Goal: Information Seeking & Learning: Learn about a topic

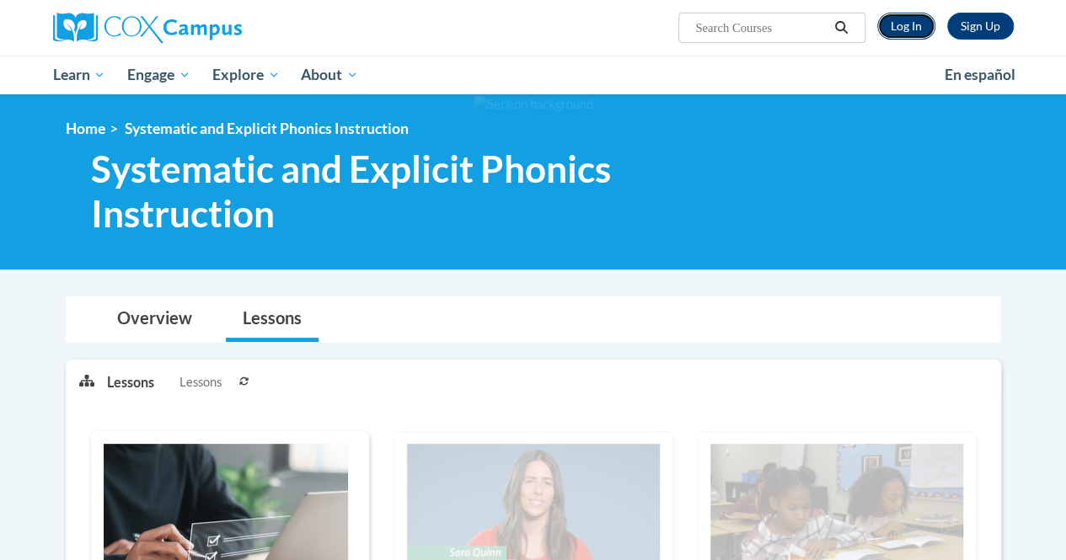
click at [900, 26] on link "Log In" at bounding box center [906, 26] width 58 height 27
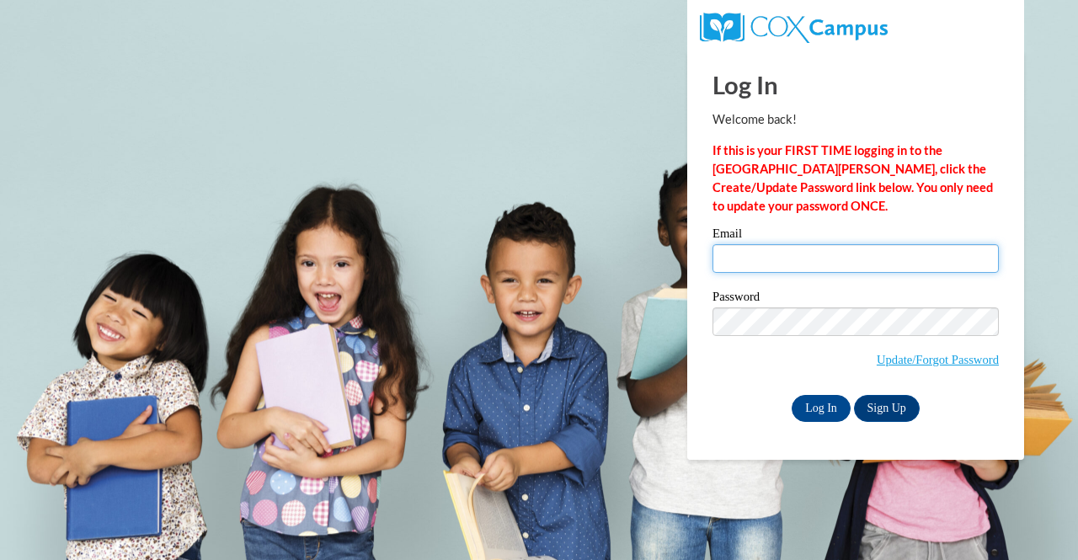
click at [773, 264] on input "Email" at bounding box center [856, 258] width 286 height 29
type input "agsilk"
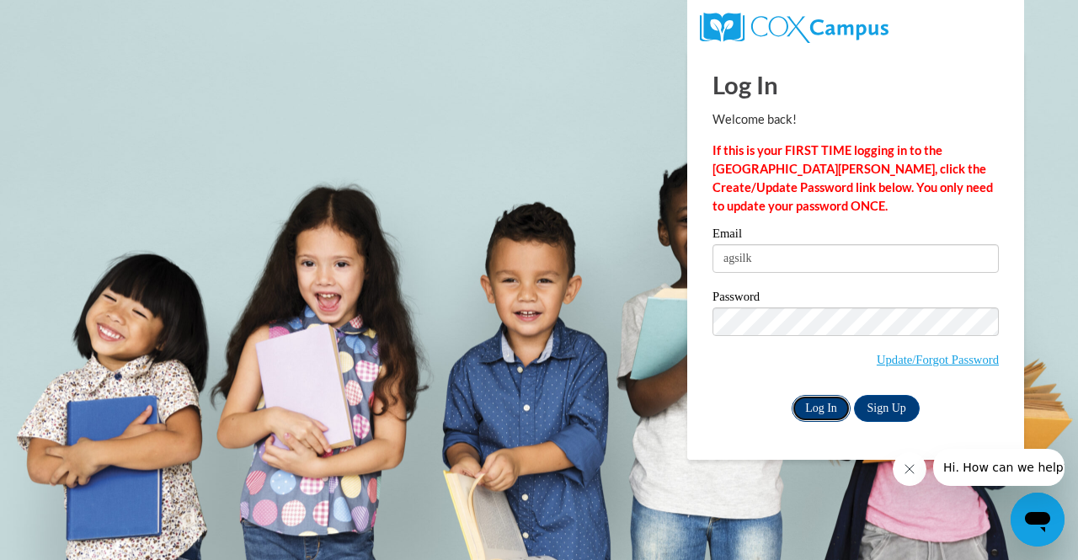
click at [823, 407] on input "Log In" at bounding box center [821, 408] width 59 height 27
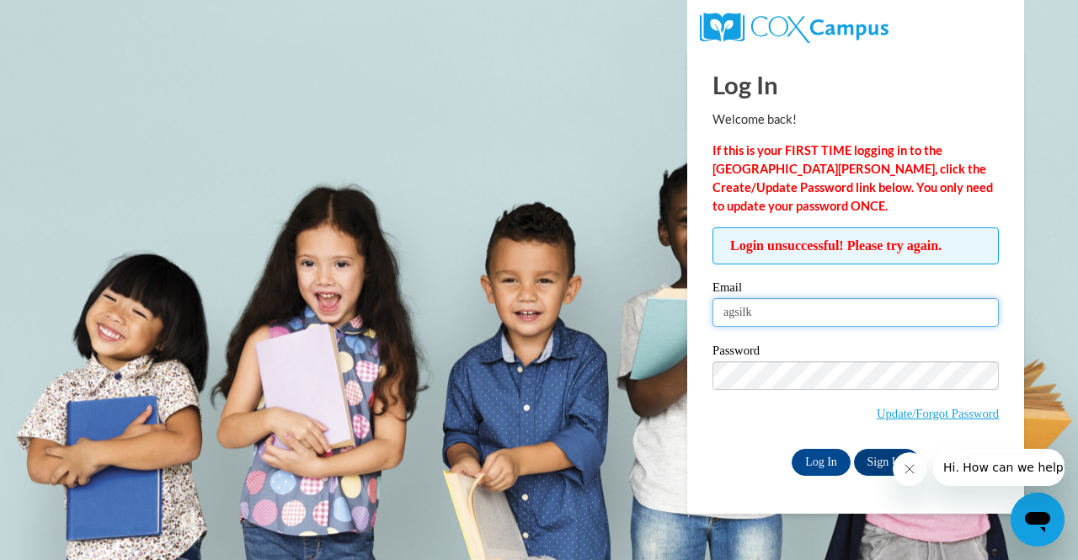
click at [772, 308] on input "agsilk" at bounding box center [856, 312] width 286 height 29
type input "agsilk9289@ung.edu"
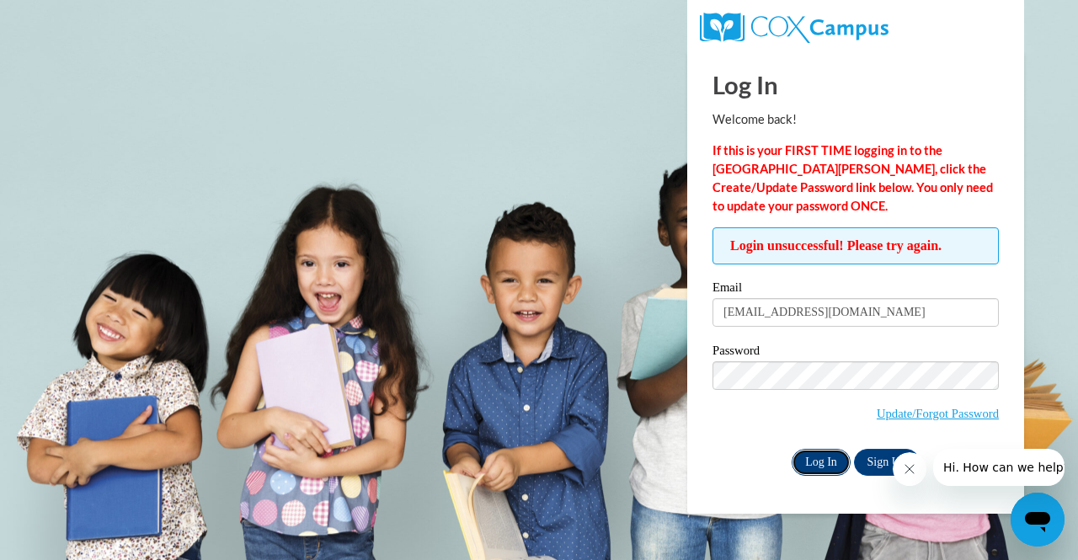
click at [806, 455] on input "Log In" at bounding box center [821, 462] width 59 height 27
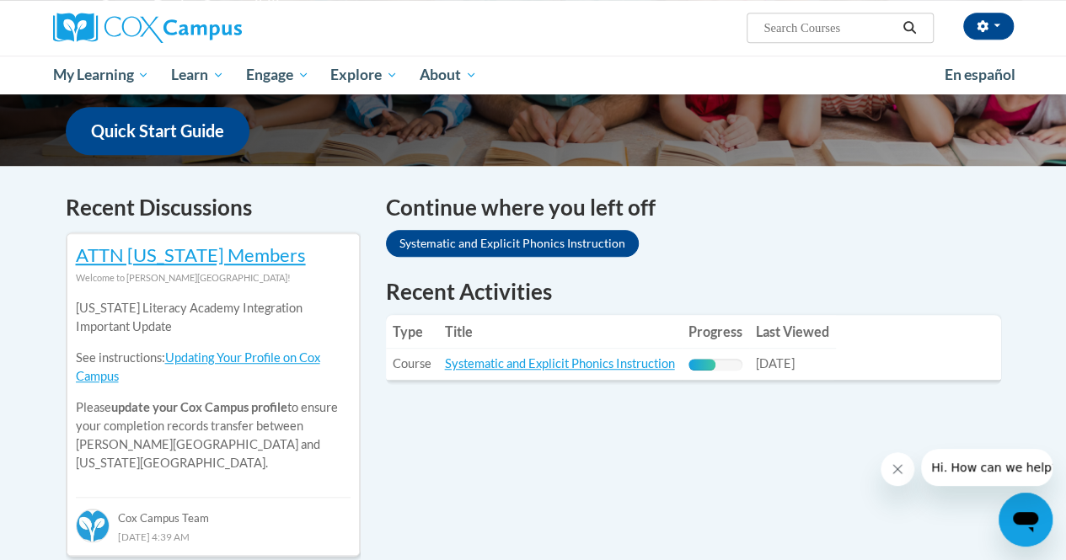
scroll to position [472, 0]
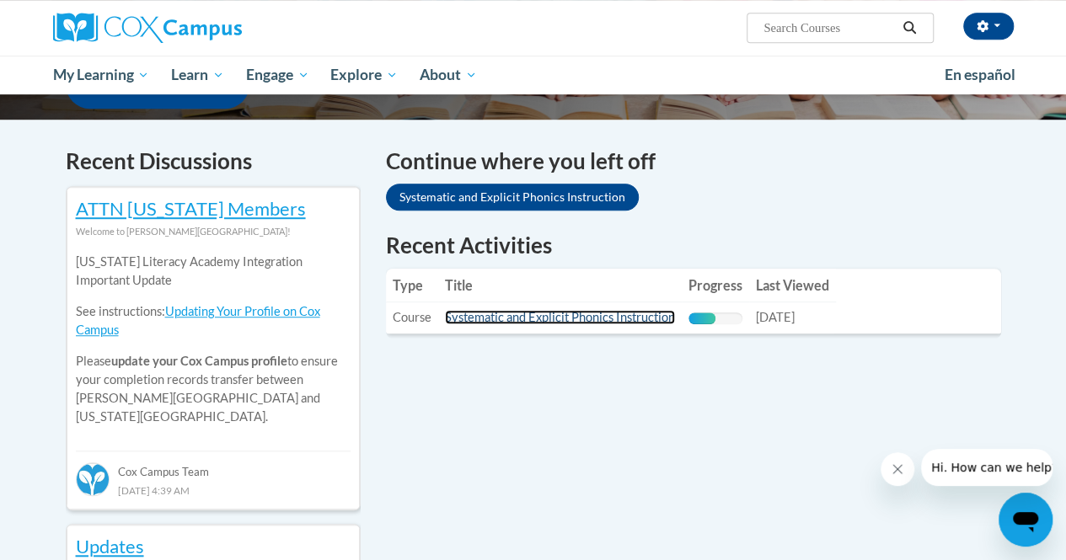
click at [598, 318] on link "Systematic and Explicit Phonics Instruction" at bounding box center [560, 317] width 230 height 14
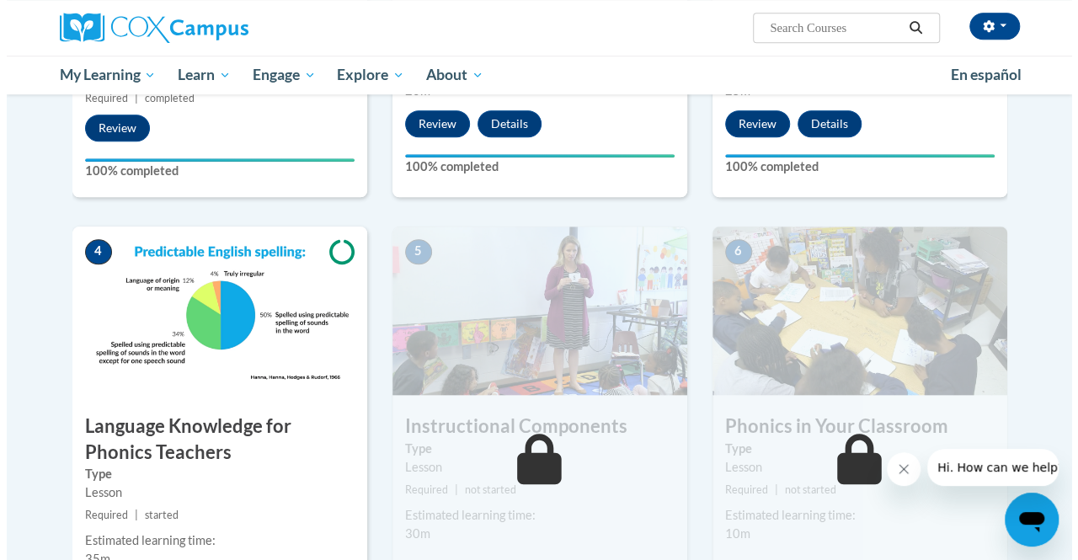
scroll to position [939, 0]
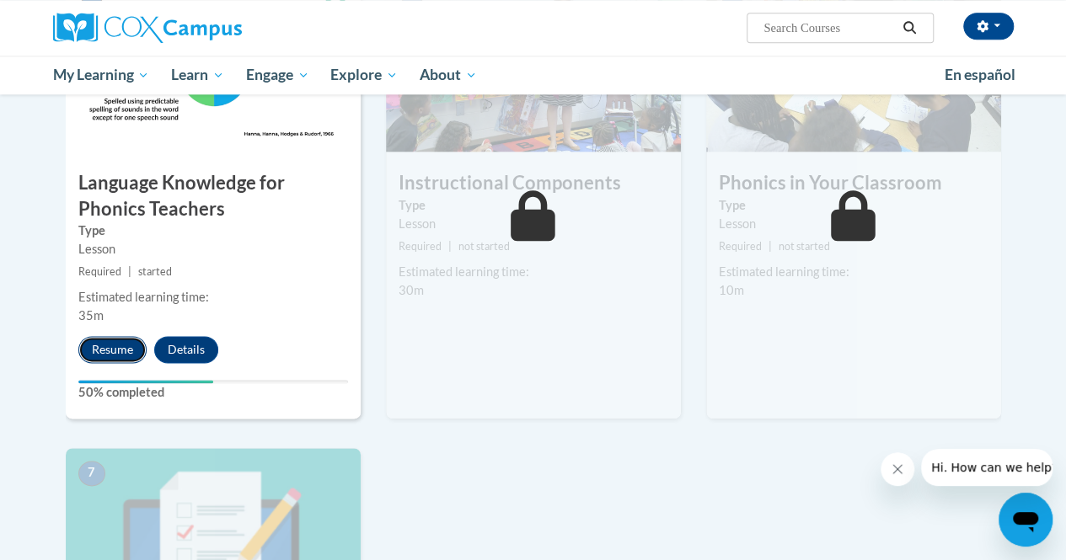
click at [107, 345] on button "Resume" at bounding box center [112, 349] width 68 height 27
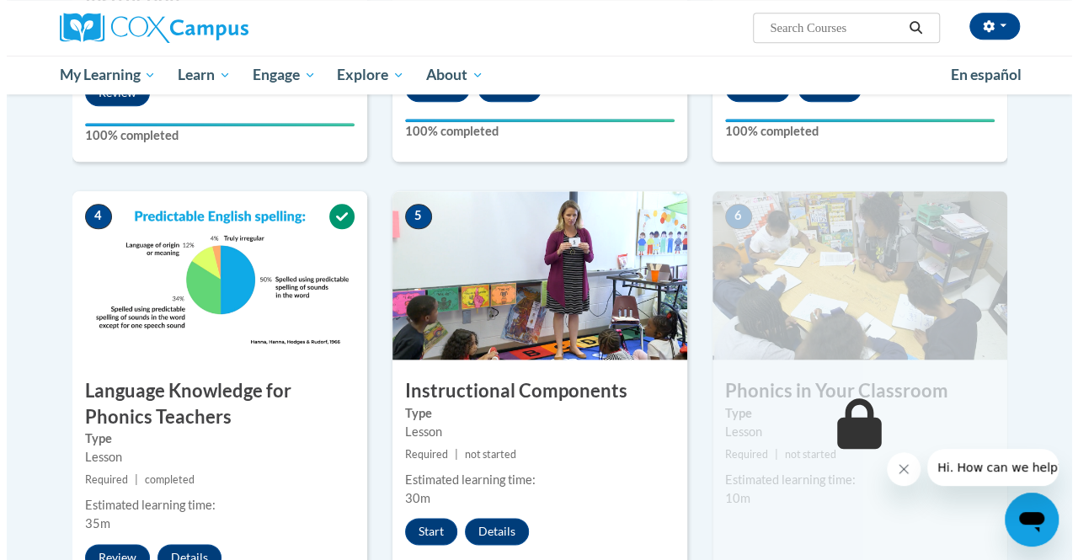
scroll to position [836, 0]
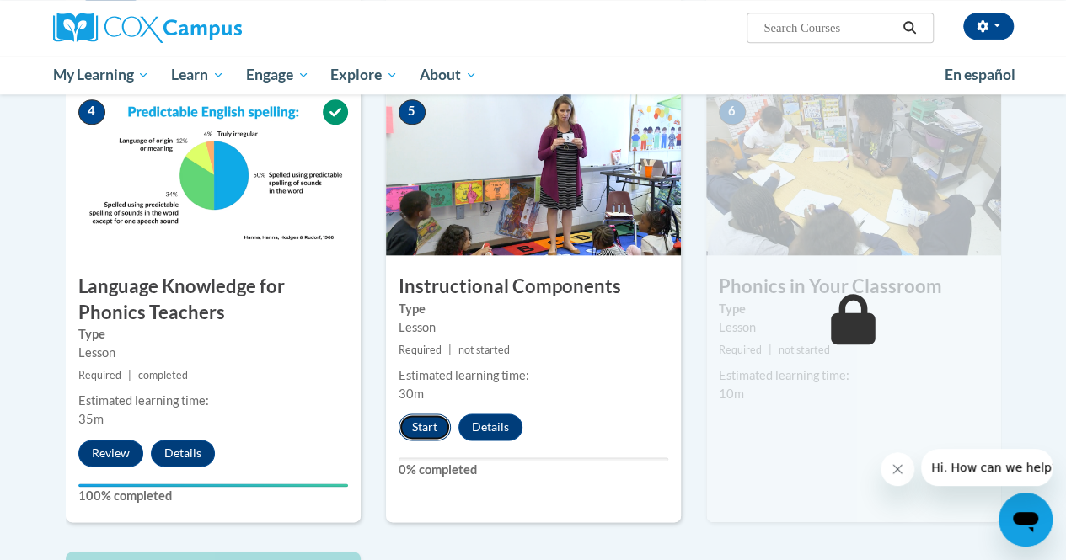
click at [422, 425] on button "Start" at bounding box center [424, 427] width 52 height 27
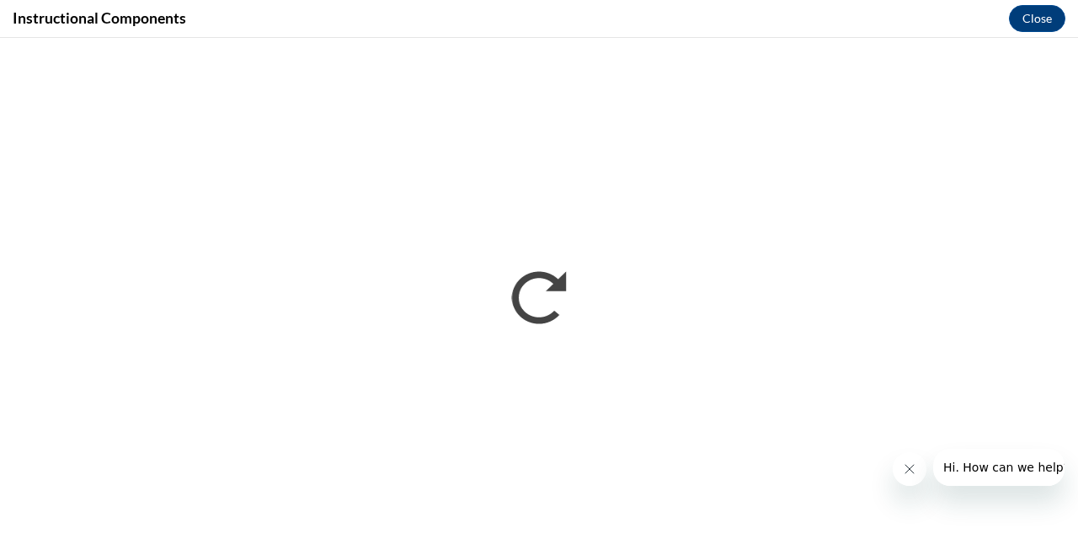
scroll to position [0, 0]
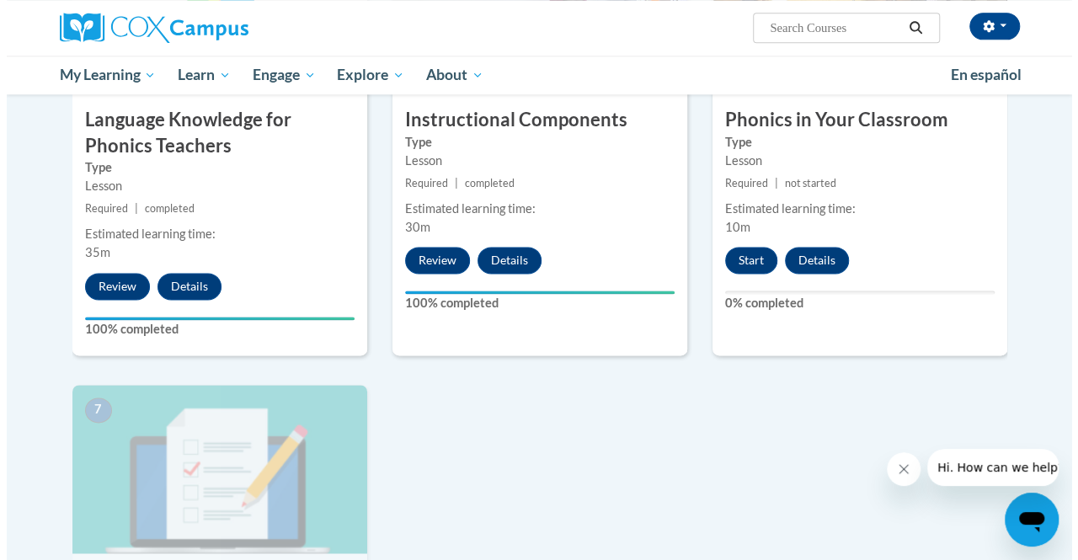
scroll to position [1018, 0]
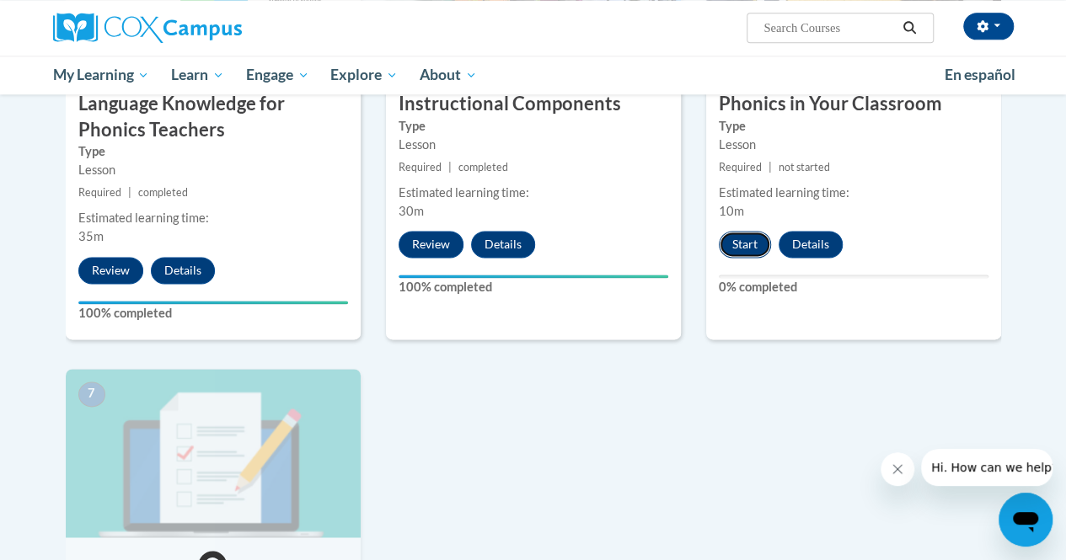
click at [733, 235] on button "Start" at bounding box center [745, 244] width 52 height 27
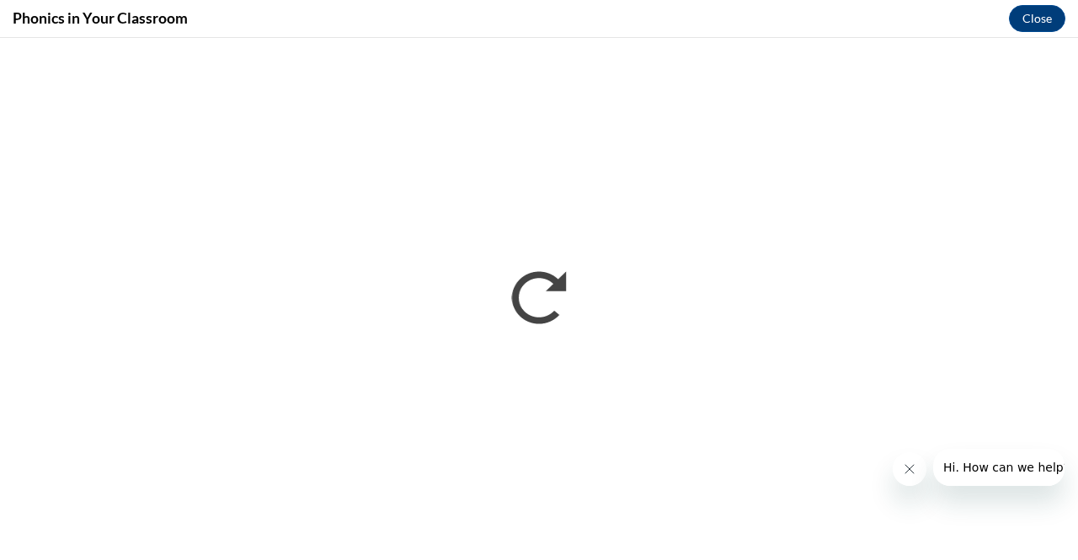
scroll to position [0, 0]
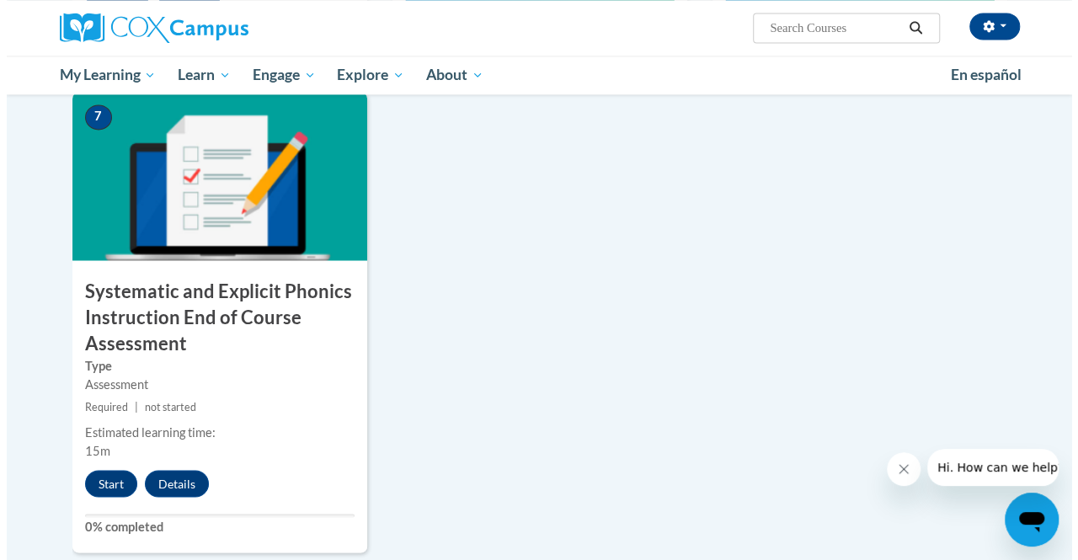
scroll to position [1296, 0]
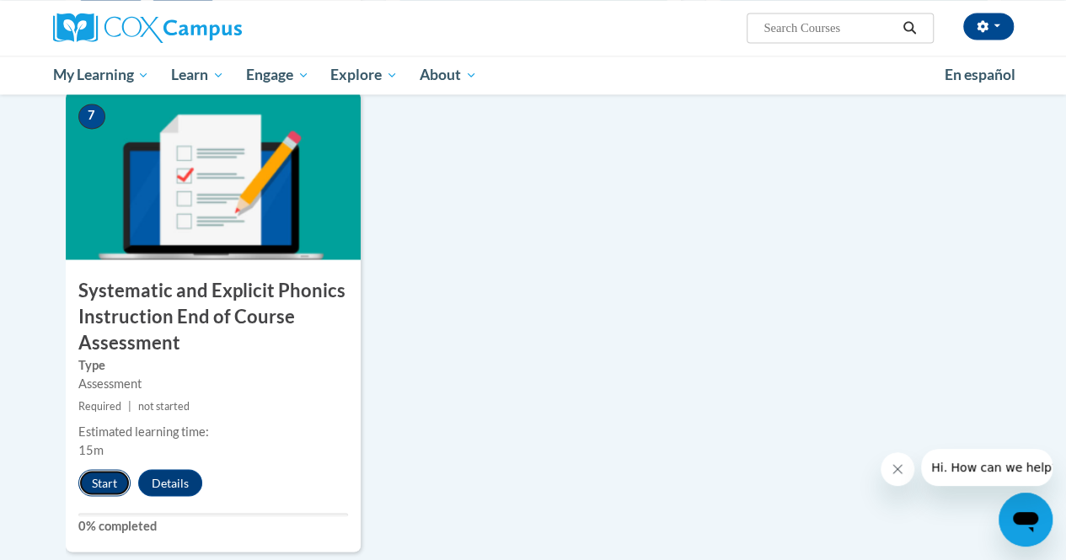
click at [105, 483] on button "Start" at bounding box center [104, 482] width 52 height 27
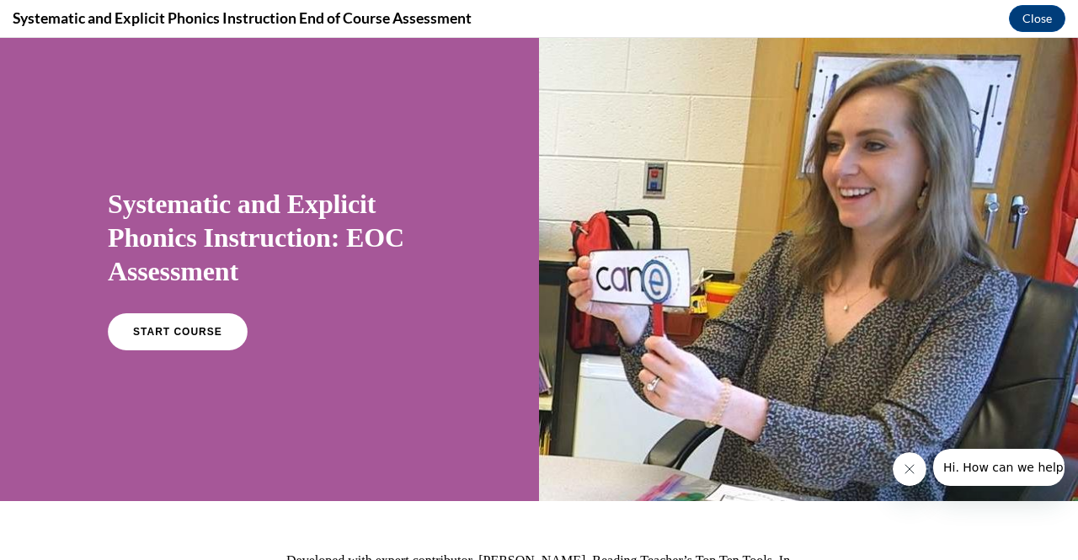
scroll to position [0, 0]
click at [181, 339] on link "START COURSE" at bounding box center [177, 332] width 147 height 39
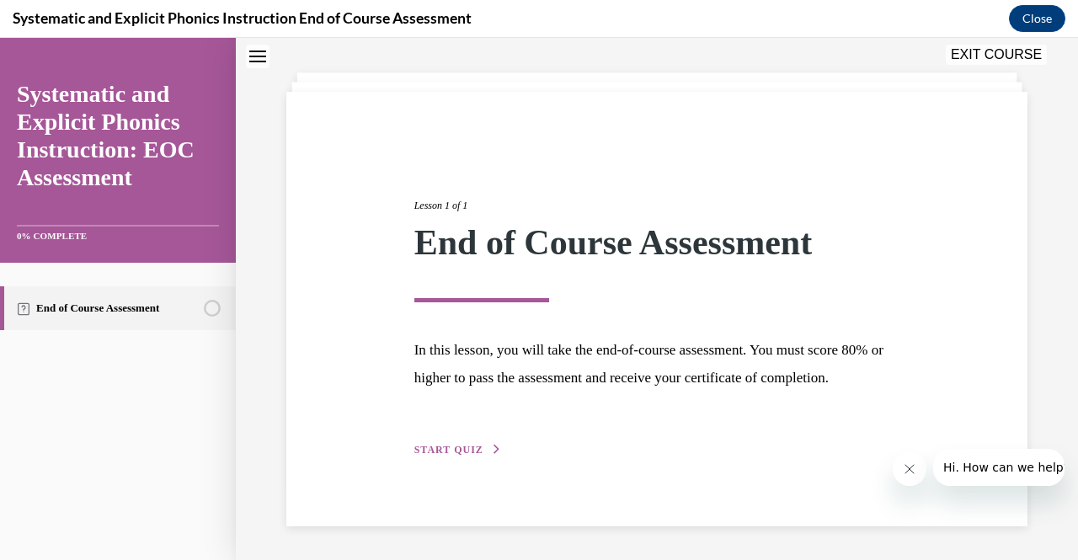
scroll to position [101, 0]
click at [460, 453] on span "START QUIZ" at bounding box center [448, 450] width 69 height 12
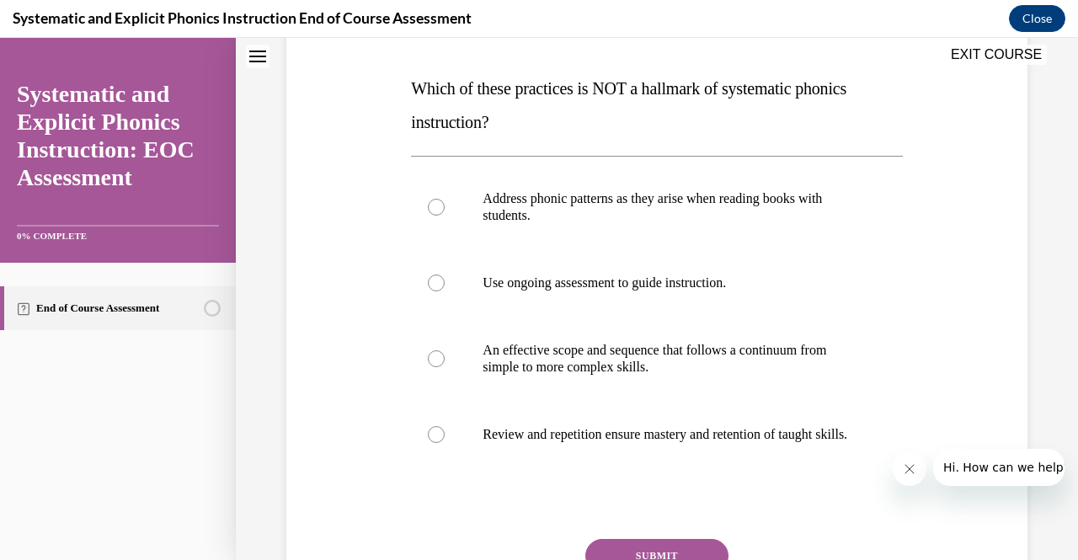
scroll to position [254, 0]
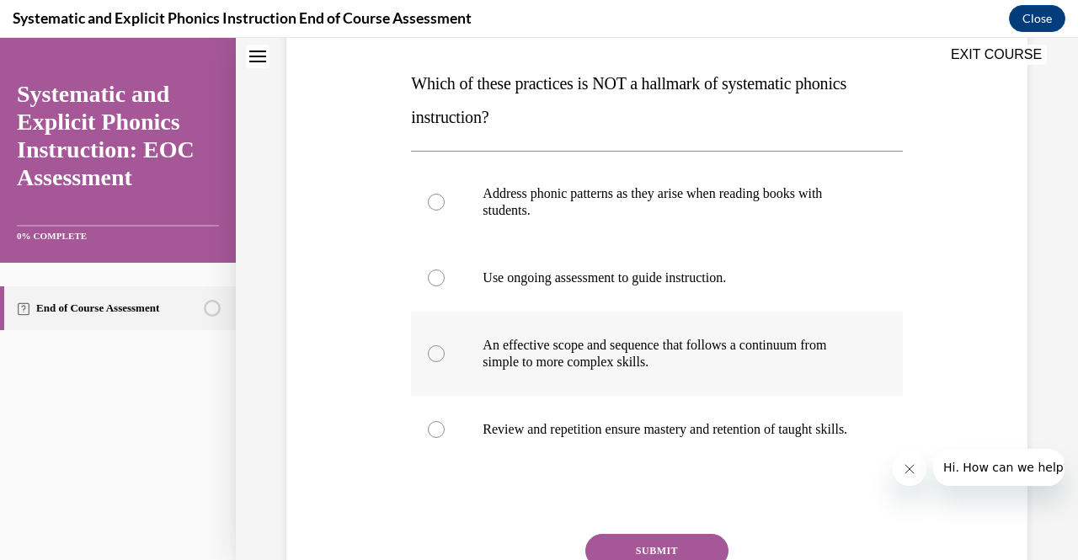
click at [510, 377] on div at bounding box center [656, 354] width 491 height 84
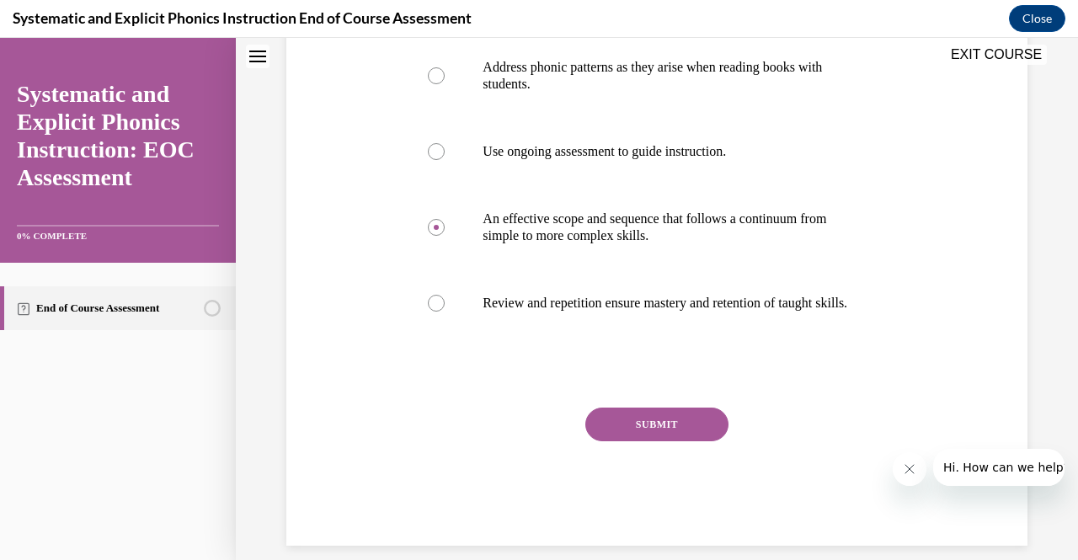
click at [655, 433] on button "SUBMIT" at bounding box center [656, 425] width 143 height 34
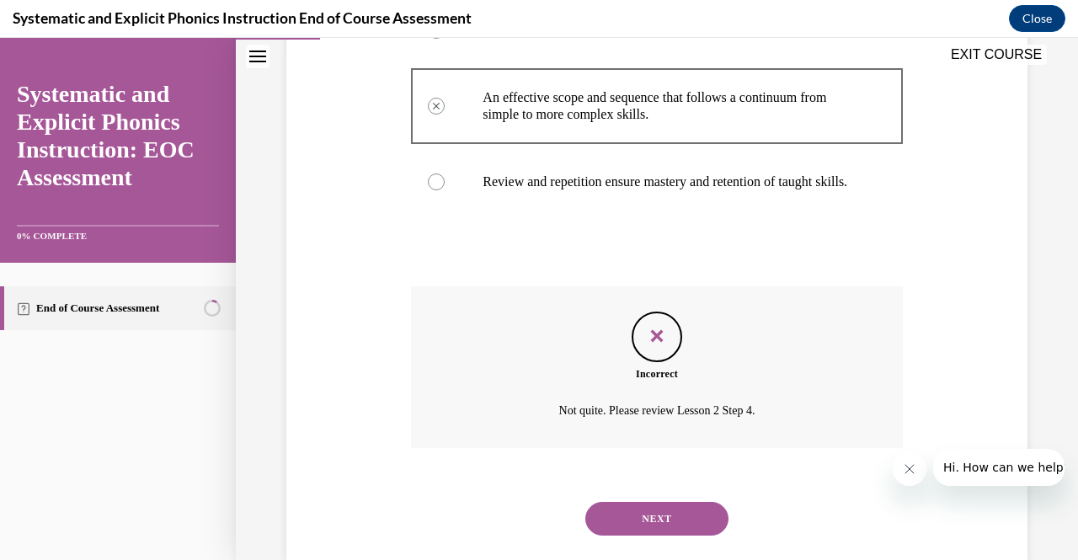
scroll to position [553, 0]
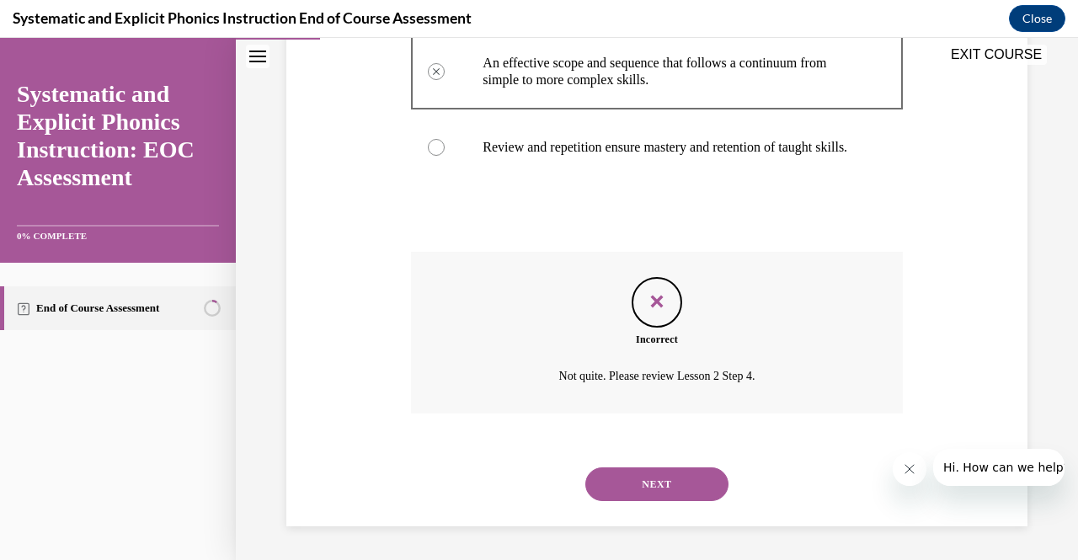
click at [655, 483] on button "NEXT" at bounding box center [656, 485] width 143 height 34
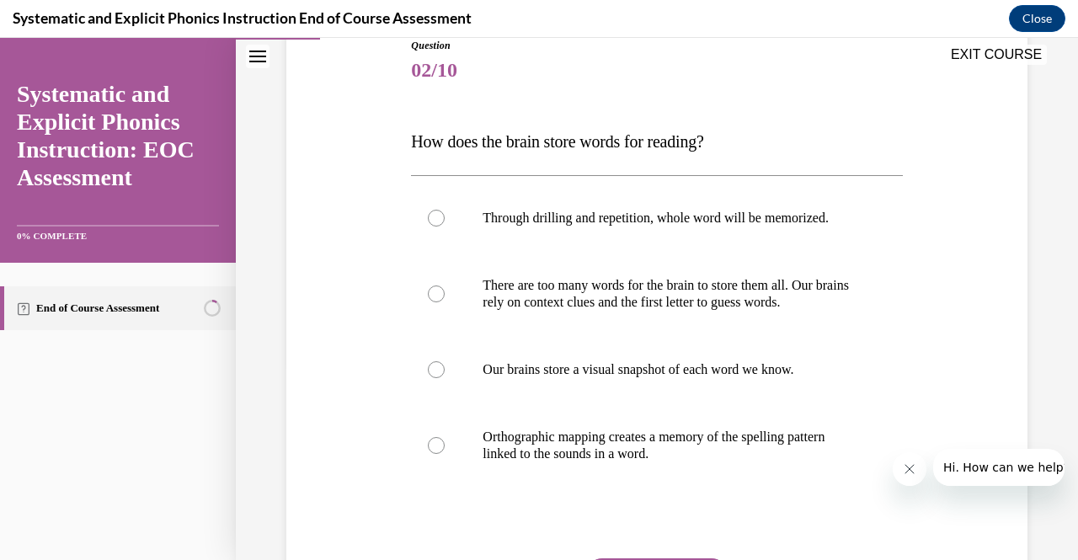
scroll to position [199, 0]
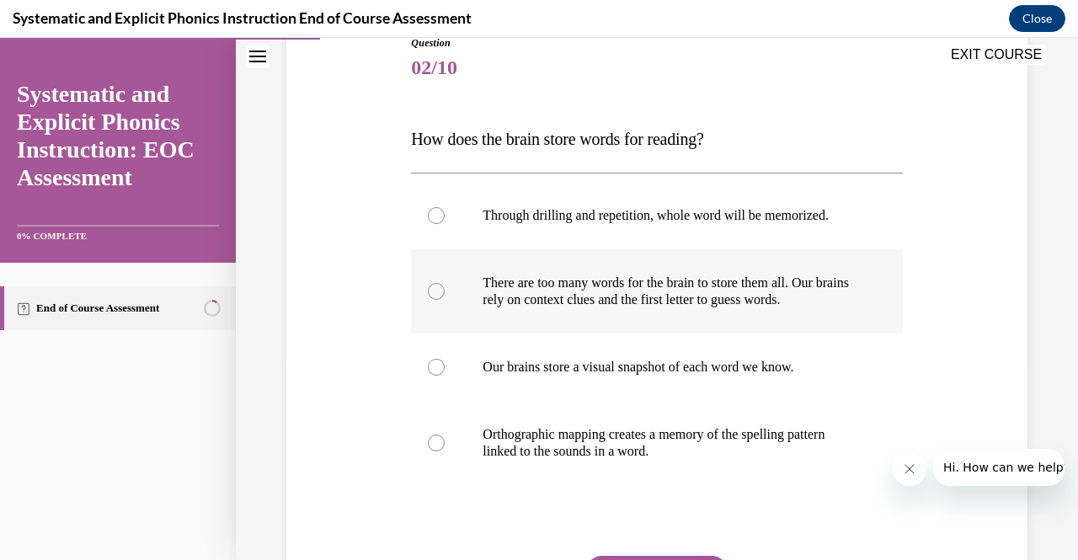
click at [680, 286] on p "There are too many words for the brain to store them all. Our brains rely on co…" at bounding box center [671, 292] width 377 height 34
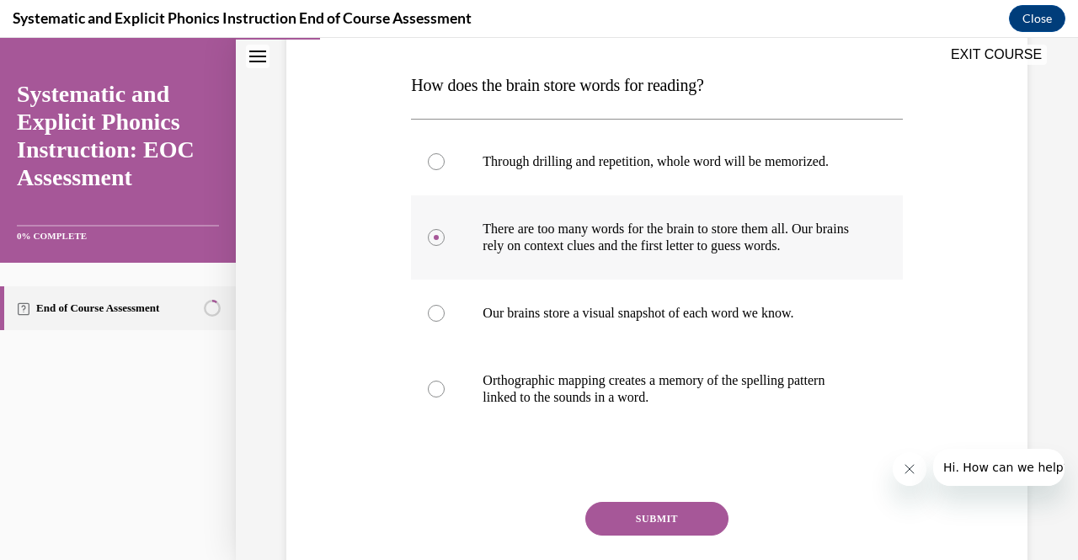
scroll to position [259, 0]
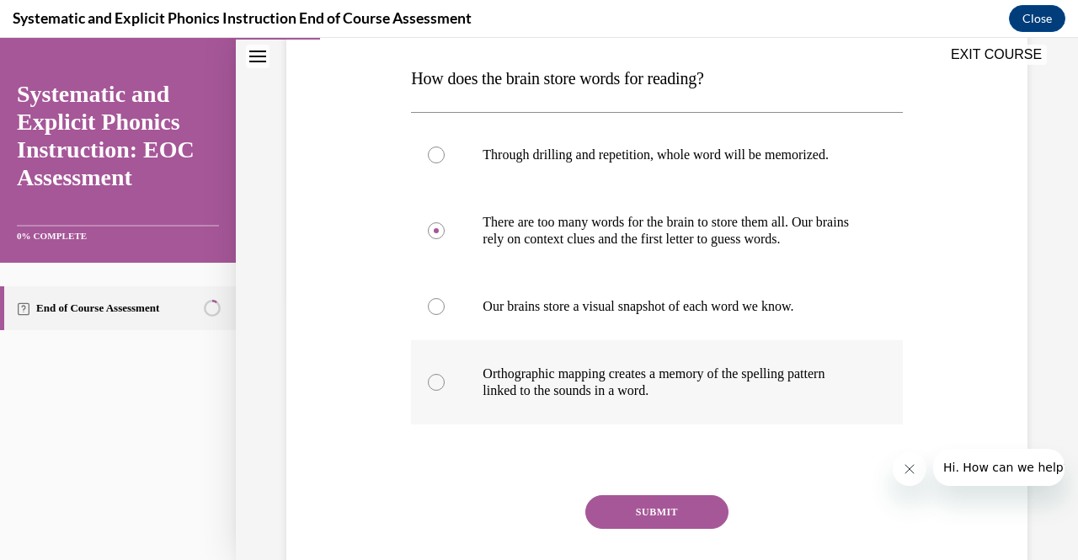
click at [696, 386] on p "Orthographic mapping creates a memory of the spelling pattern linked to the sou…" at bounding box center [671, 383] width 377 height 34
click at [692, 233] on p "There are too many words for the brain to store them all. Our brains rely on co…" at bounding box center [671, 231] width 377 height 34
click at [668, 515] on button "SUBMIT" at bounding box center [656, 512] width 143 height 34
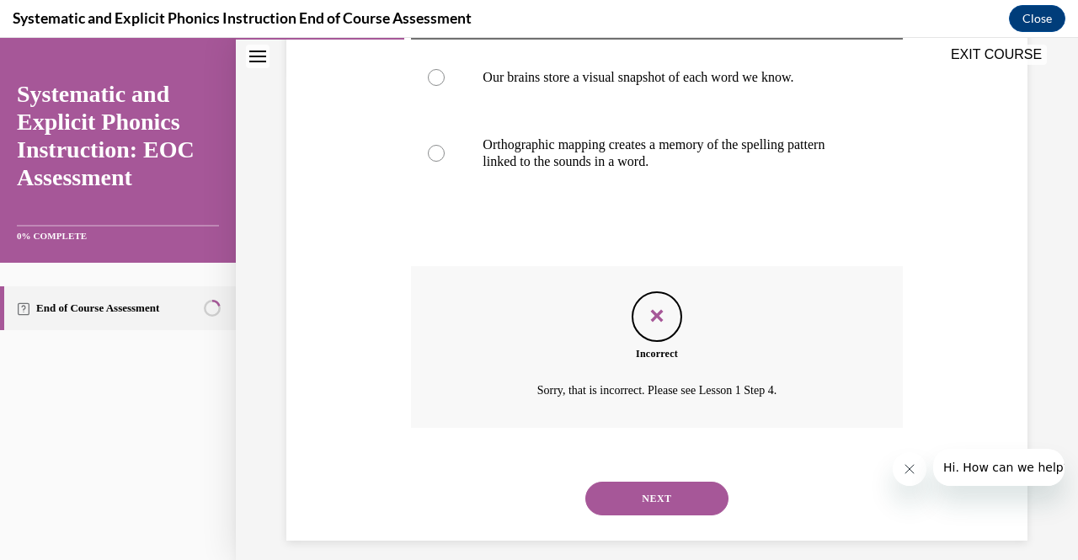
scroll to position [502, 0]
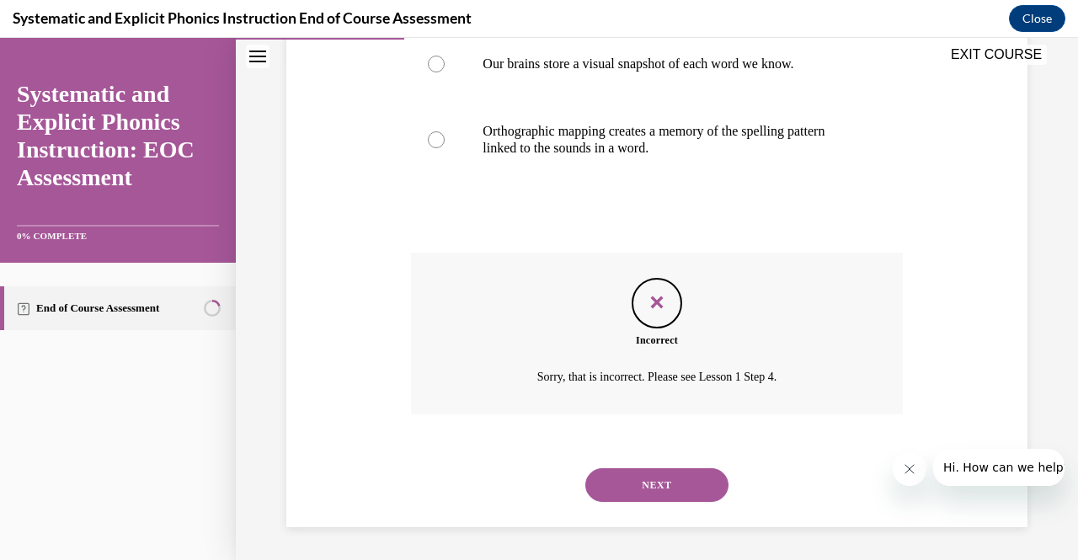
click at [690, 498] on button "NEXT" at bounding box center [656, 485] width 143 height 34
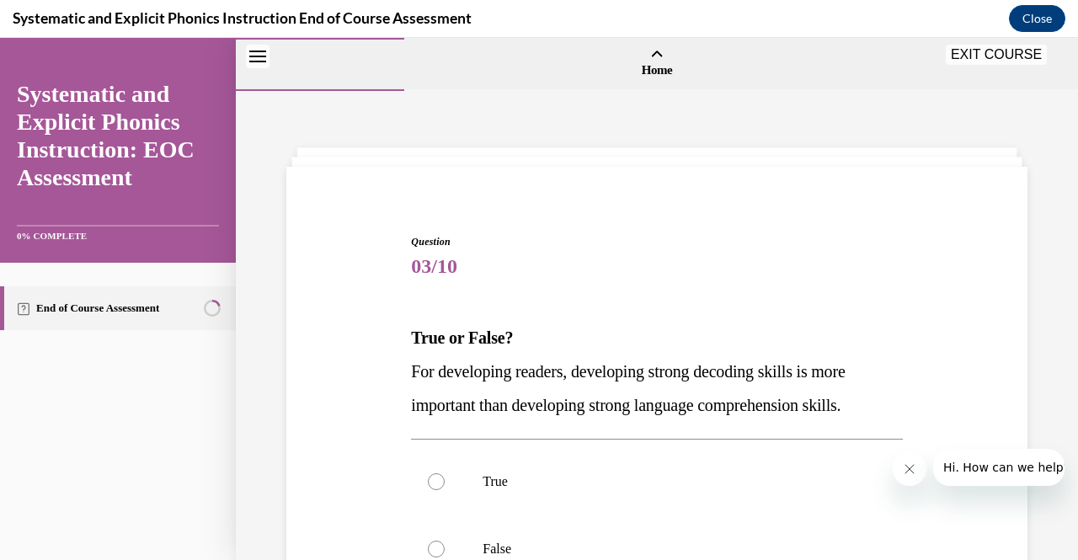
scroll to position [170, 0]
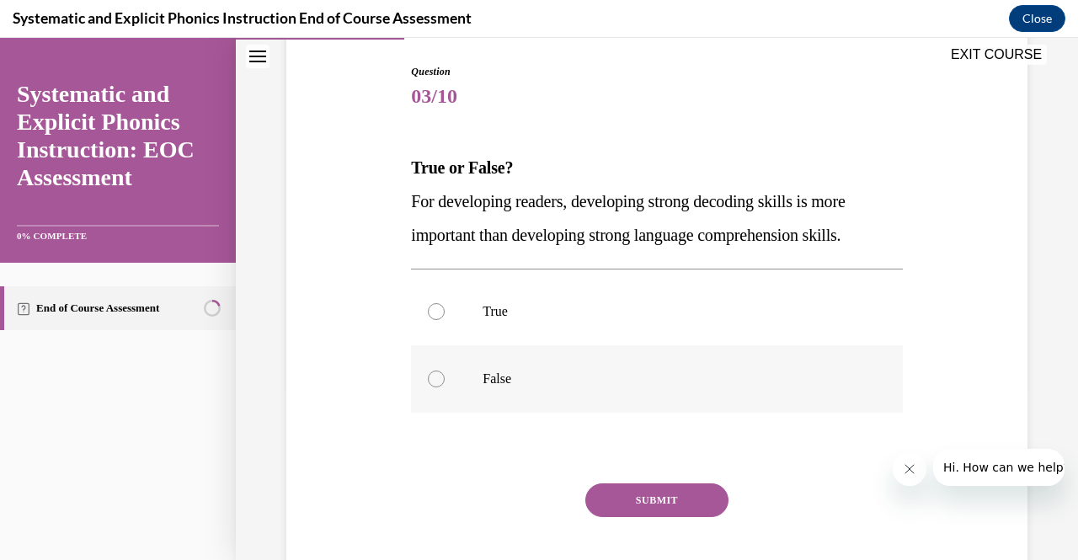
click at [508, 377] on p "False" at bounding box center [671, 379] width 377 height 17
click at [631, 501] on button "SUBMIT" at bounding box center [656, 501] width 143 height 34
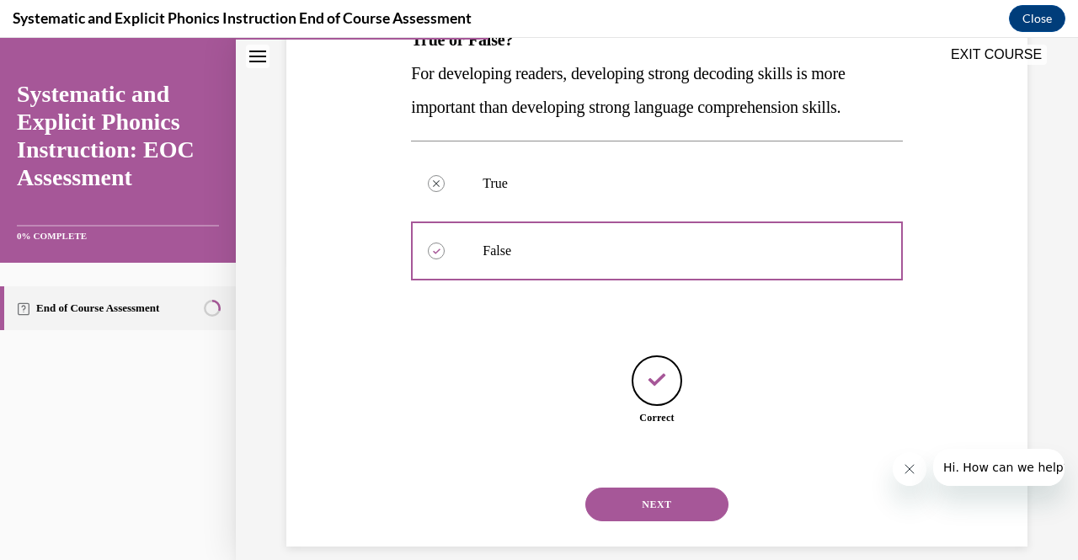
scroll to position [318, 0]
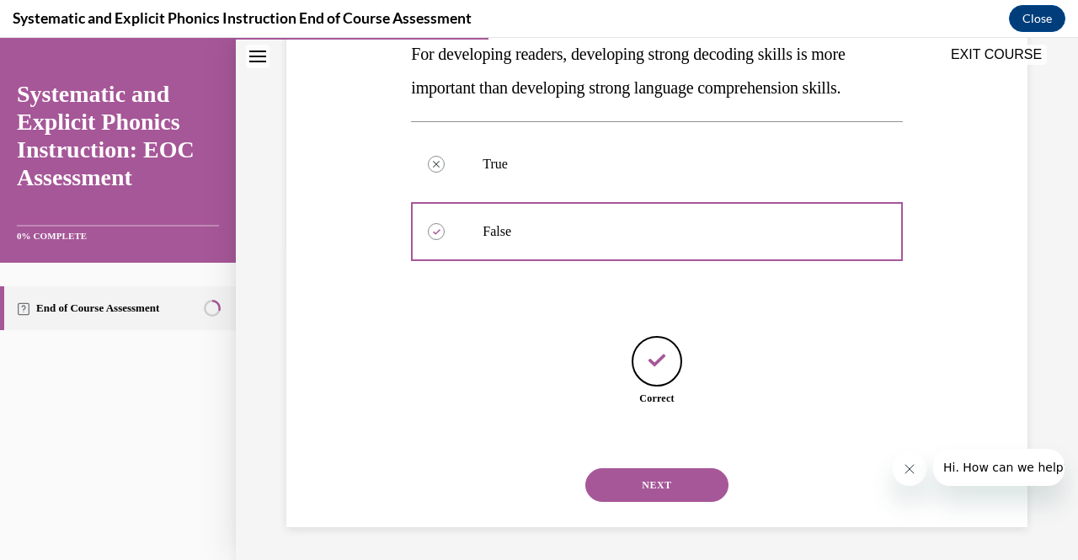
click at [635, 493] on button "NEXT" at bounding box center [656, 485] width 143 height 34
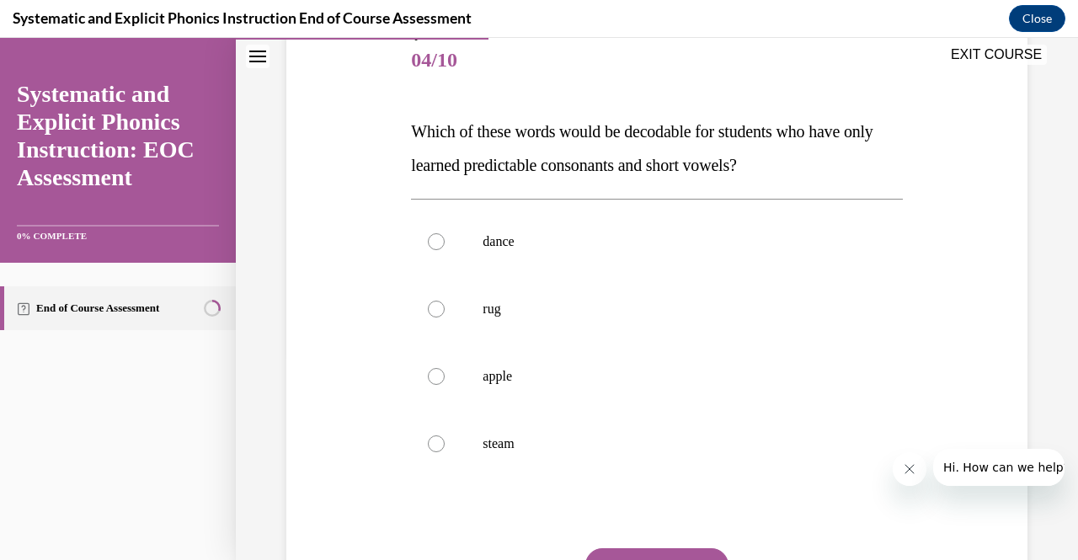
scroll to position [216, 0]
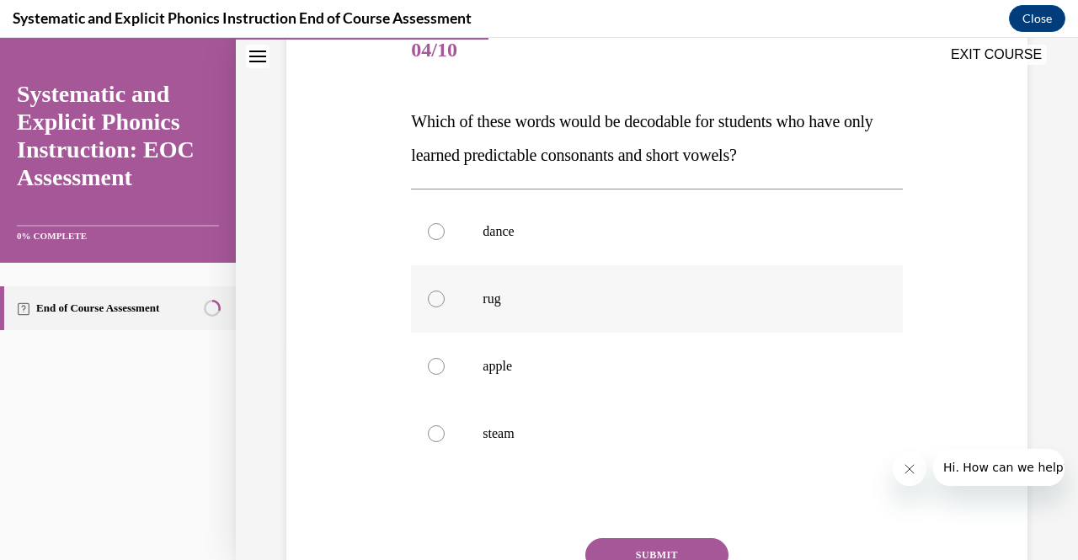
click at [585, 286] on div at bounding box center [656, 298] width 491 height 67
click at [665, 546] on button "SUBMIT" at bounding box center [656, 555] width 143 height 34
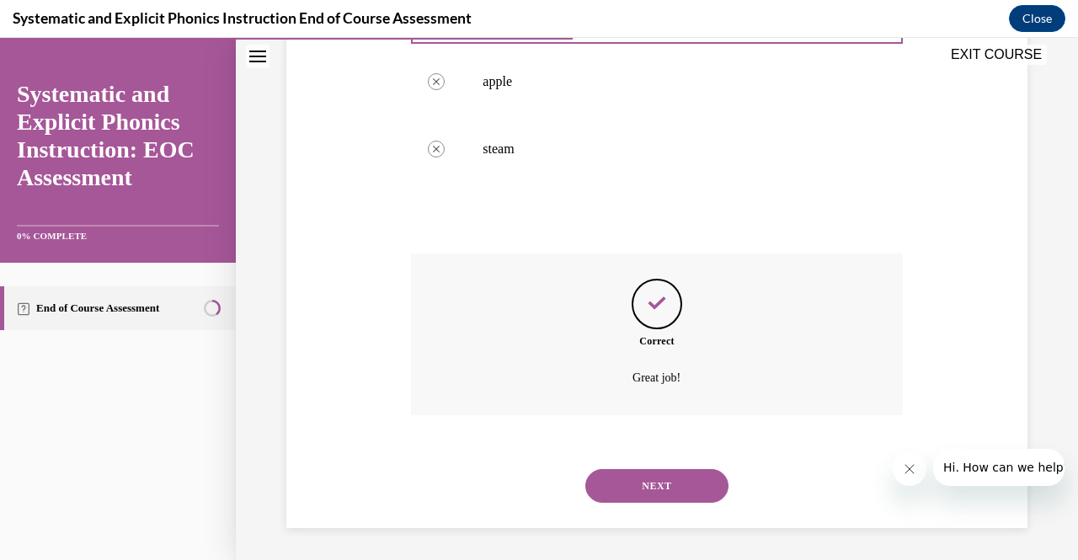
scroll to position [502, 0]
click at [627, 492] on button "NEXT" at bounding box center [656, 485] width 143 height 34
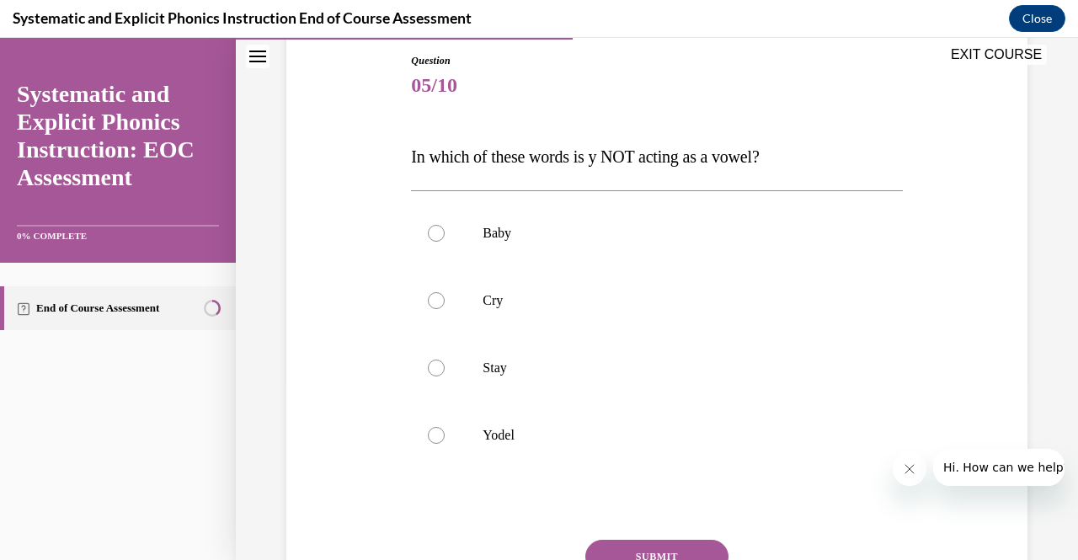
scroll to position [193, 0]
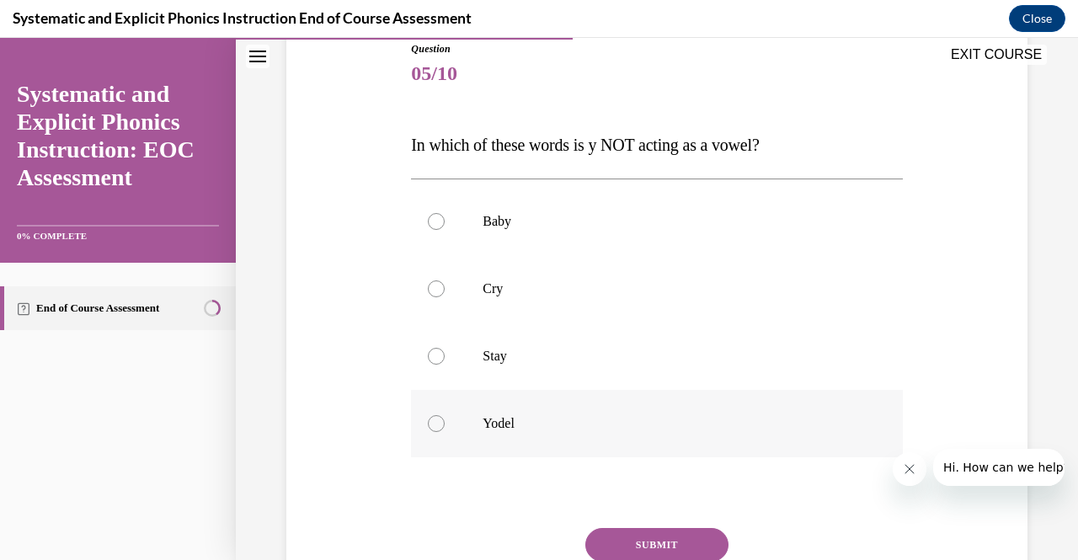
click at [621, 441] on div at bounding box center [656, 423] width 491 height 67
click at [700, 535] on button "SUBMIT" at bounding box center [656, 545] width 143 height 34
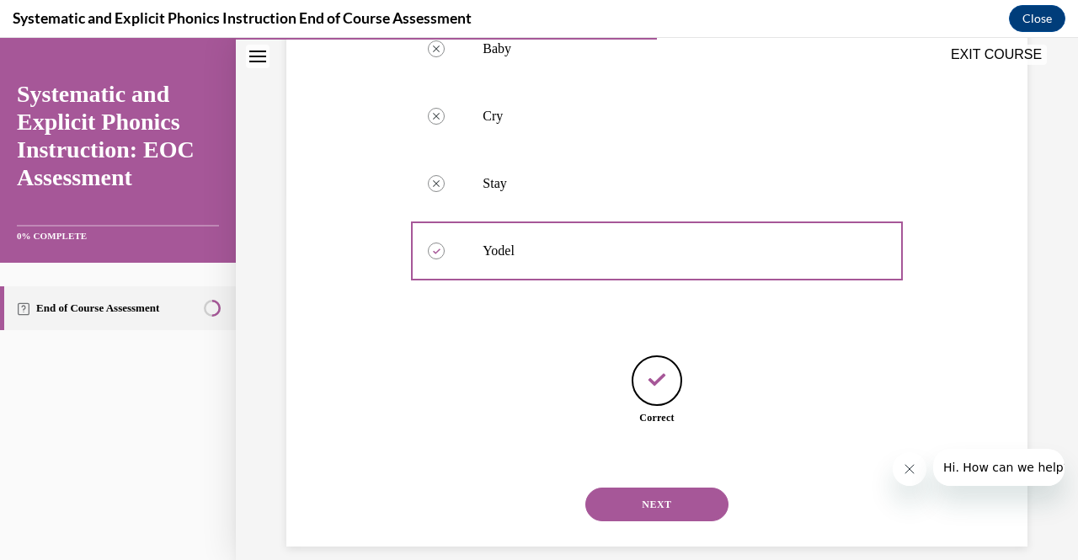
scroll to position [385, 0]
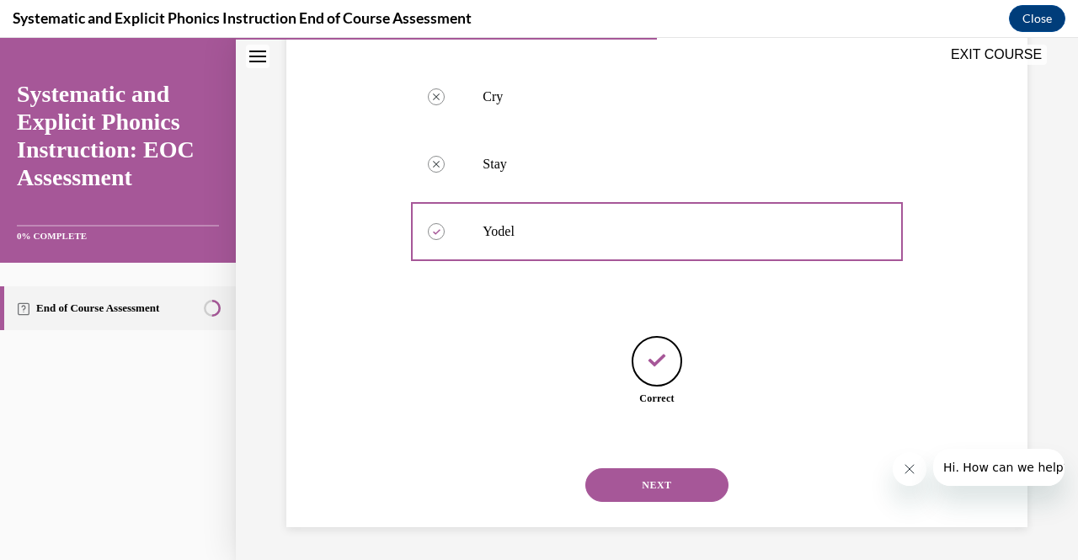
click at [667, 478] on button "NEXT" at bounding box center [656, 485] width 143 height 34
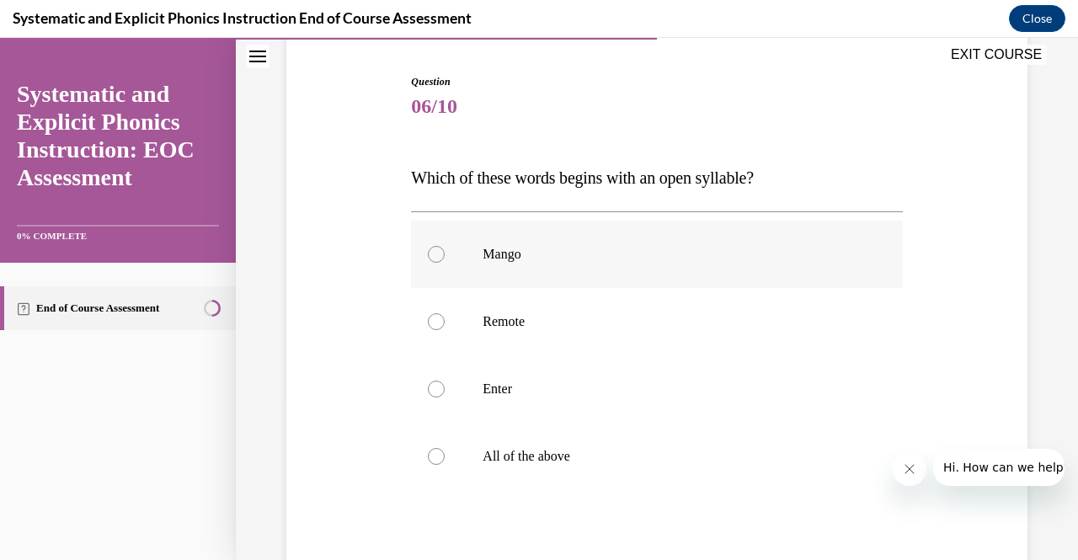
scroll to position [164, 0]
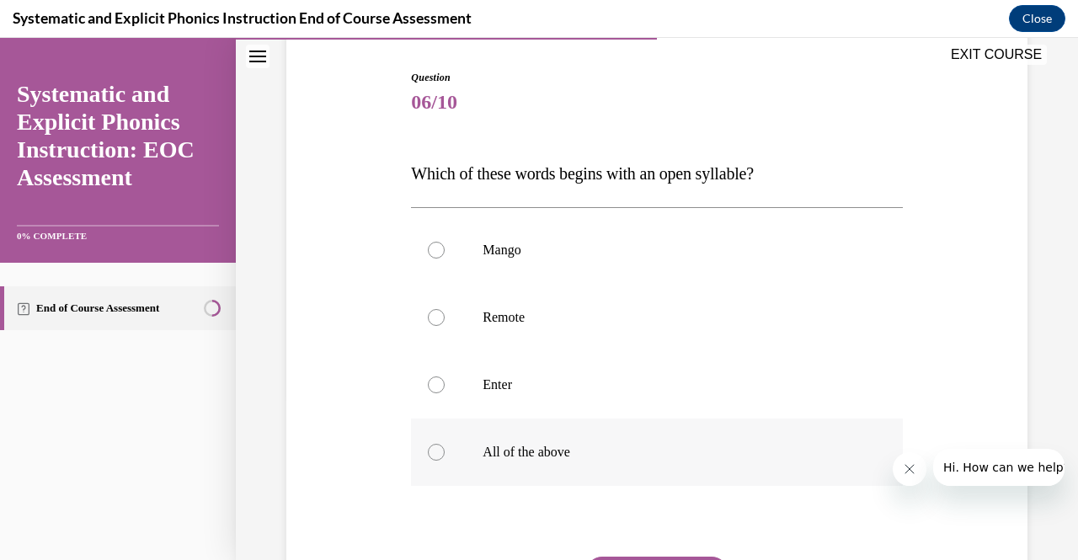
click at [512, 461] on div at bounding box center [656, 452] width 491 height 67
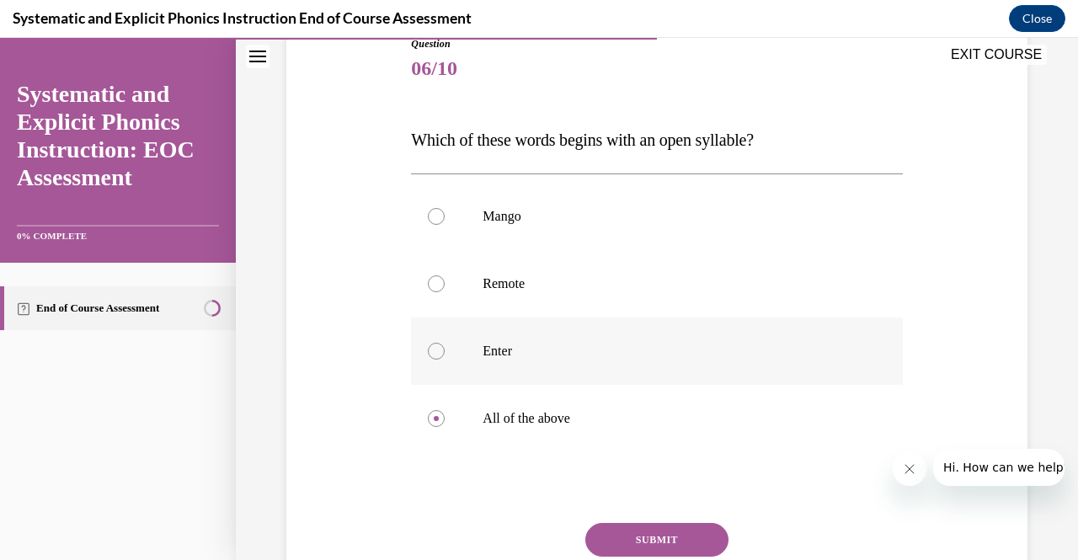
scroll to position [198, 0]
click at [553, 290] on p "Remote" at bounding box center [671, 283] width 377 height 17
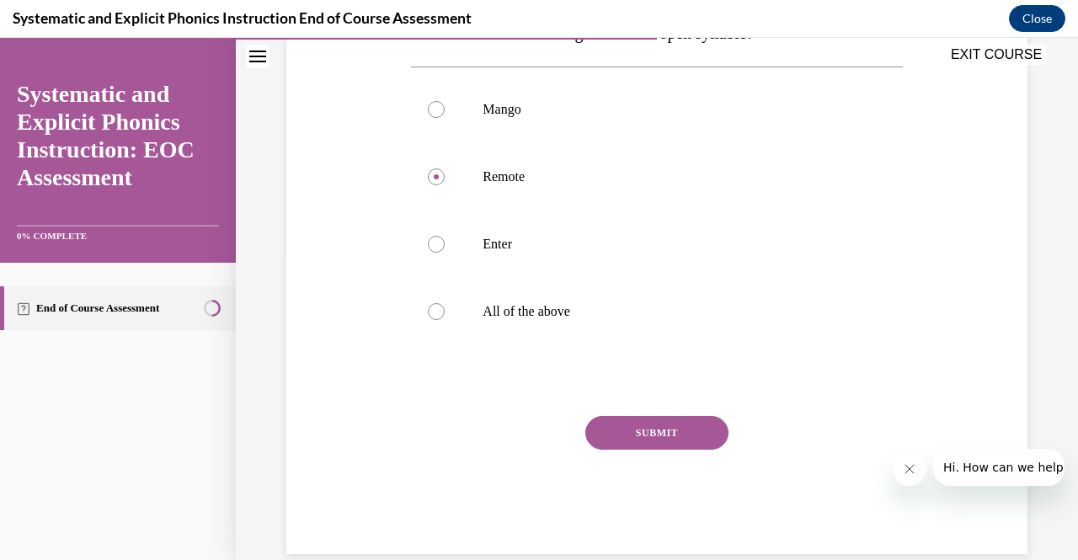
click at [652, 422] on button "SUBMIT" at bounding box center [656, 433] width 143 height 34
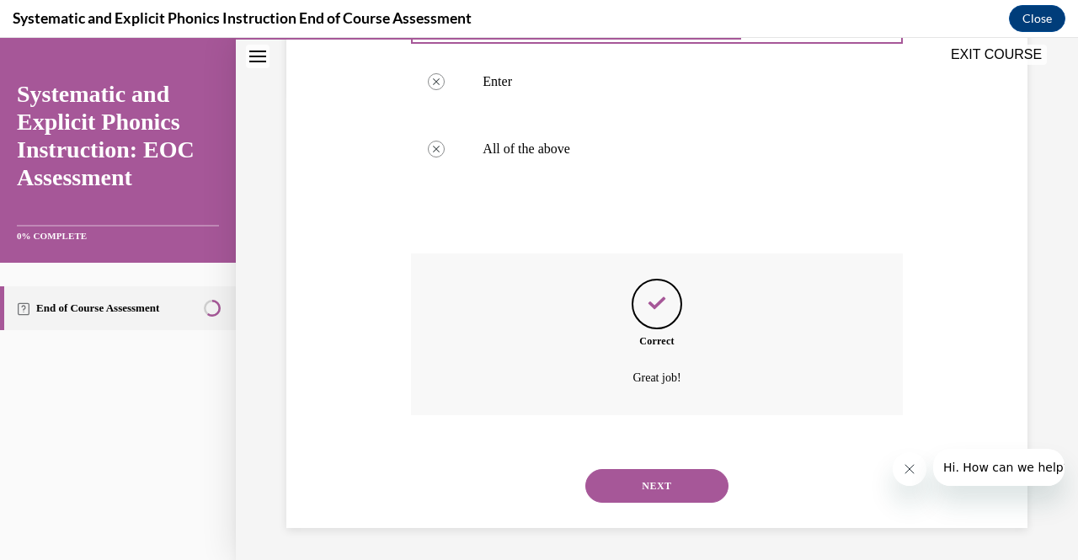
scroll to position [468, 0]
click at [635, 486] on button "NEXT" at bounding box center [656, 485] width 143 height 34
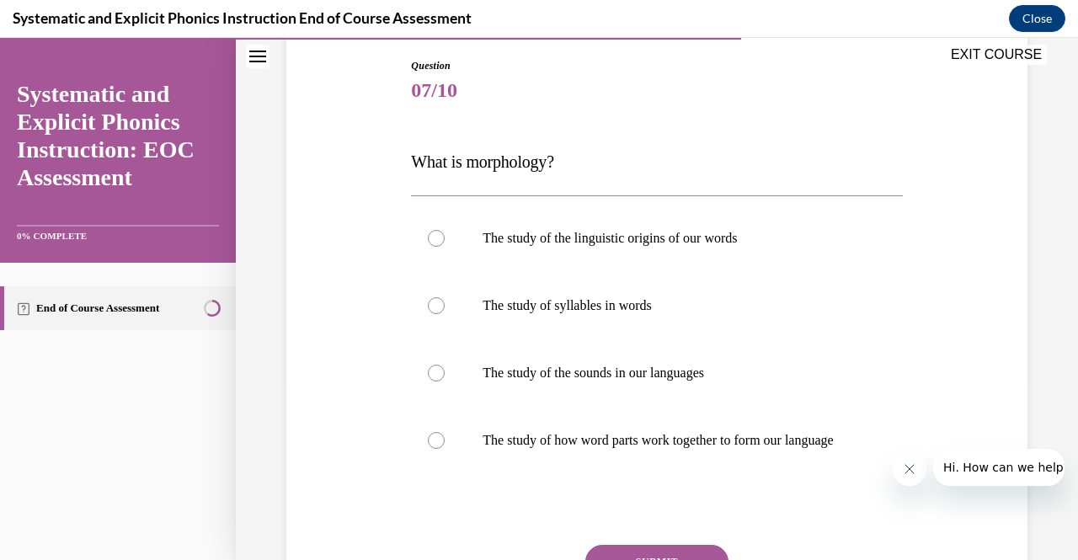
scroll to position [179, 0]
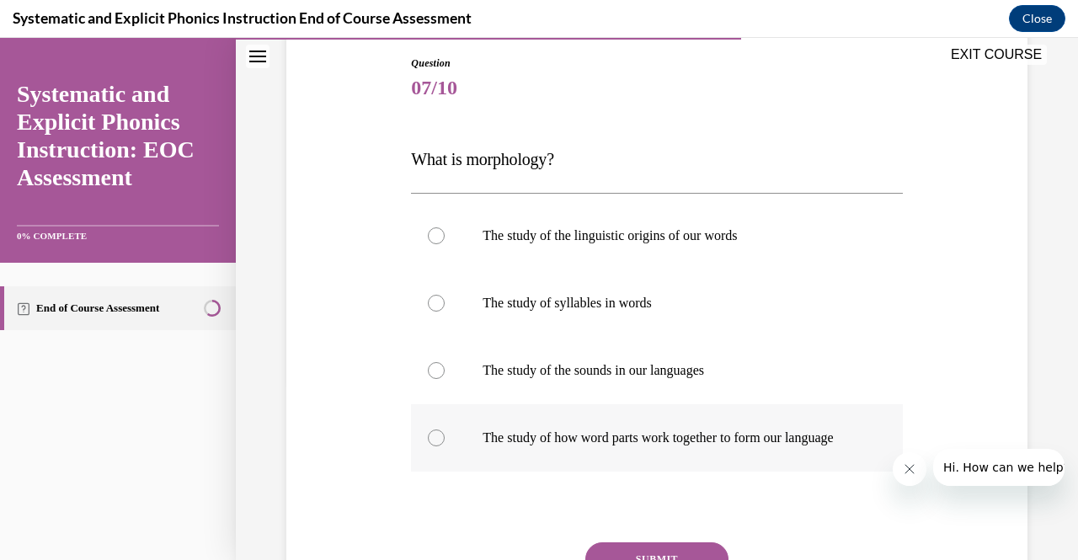
click at [750, 440] on p "The study of how word parts work together to form our language" at bounding box center [671, 438] width 377 height 17
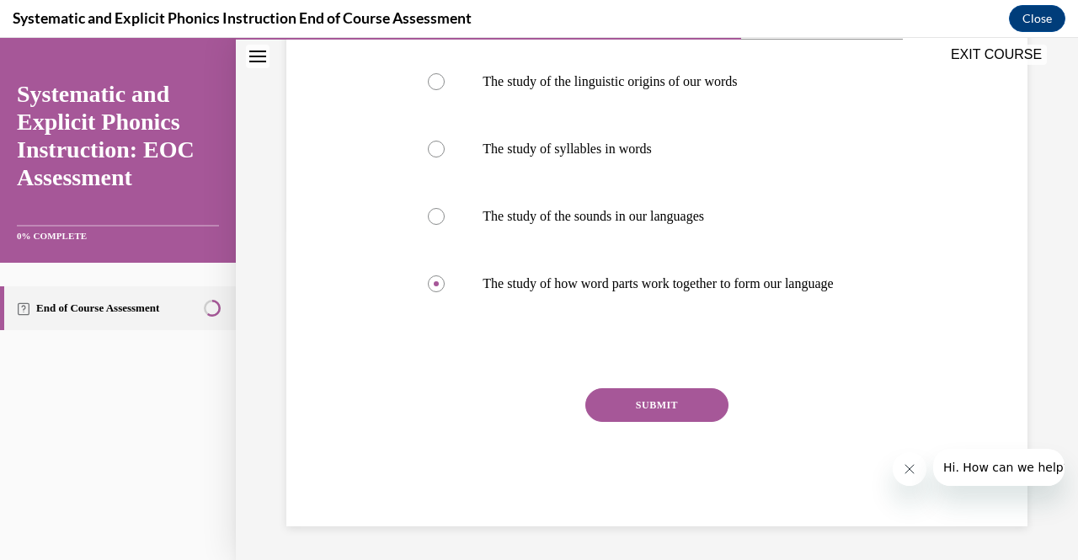
click at [690, 407] on button "SUBMIT" at bounding box center [656, 405] width 143 height 34
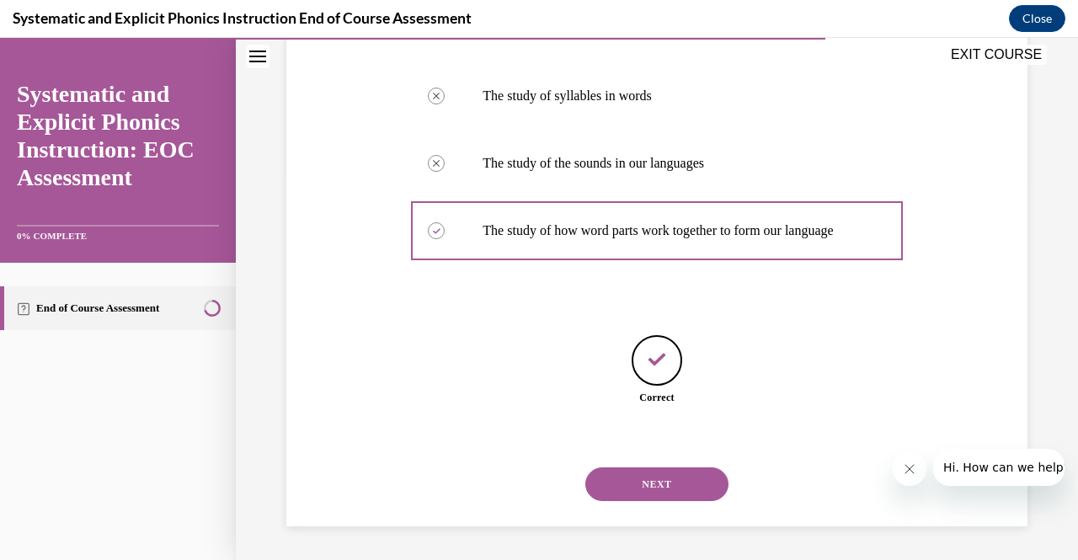
scroll to position [392, 0]
click at [644, 493] on button "NEXT" at bounding box center [656, 485] width 143 height 34
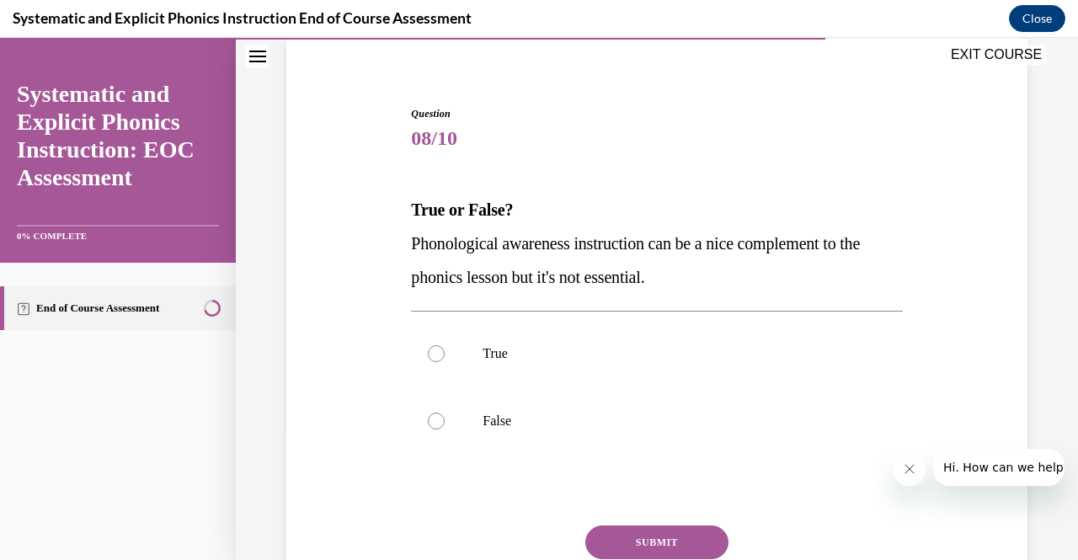
scroll to position [161, 0]
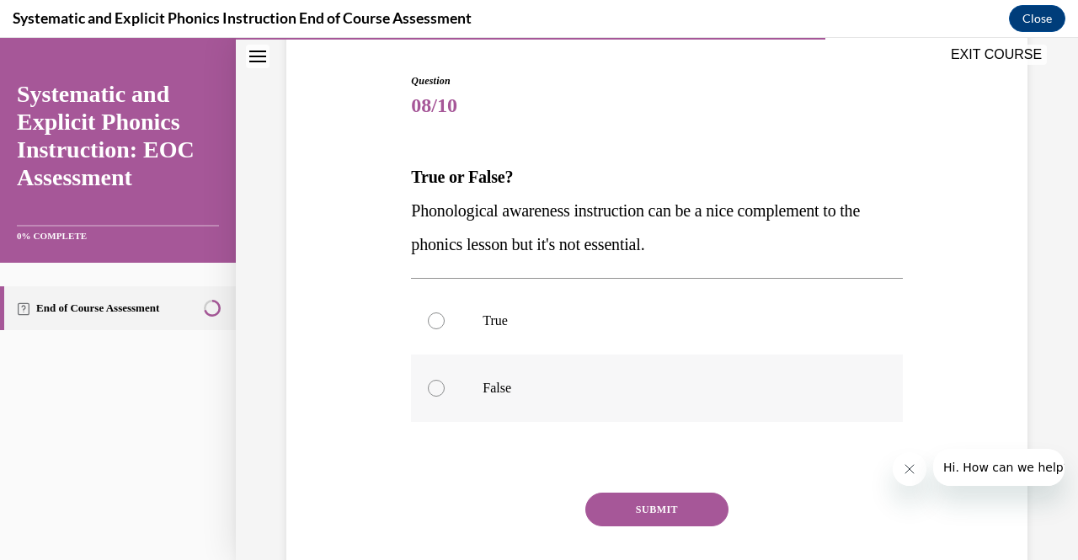
click at [504, 398] on div at bounding box center [656, 388] width 491 height 67
click at [655, 520] on button "SUBMIT" at bounding box center [656, 510] width 143 height 34
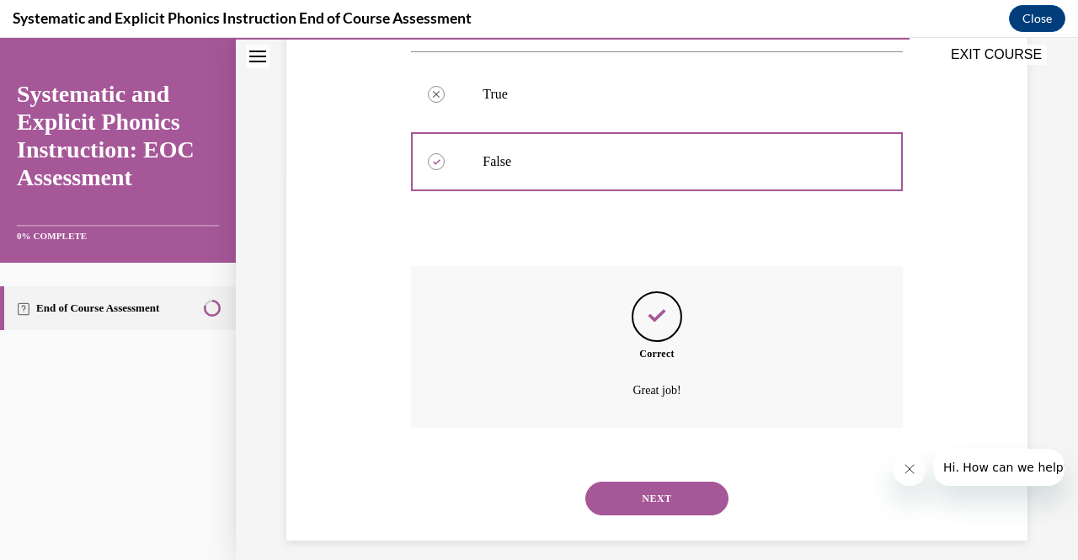
scroll to position [401, 0]
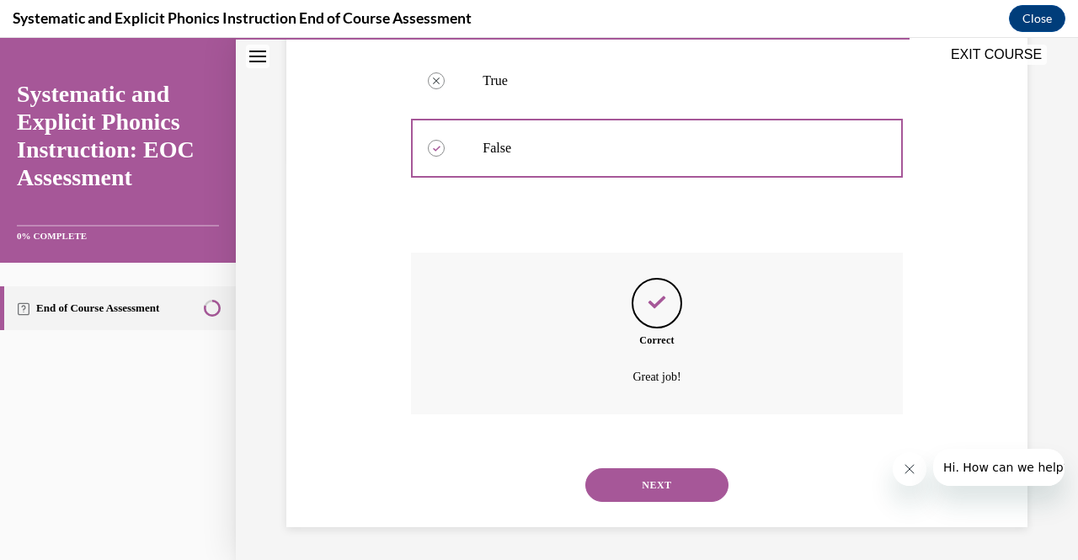
click at [643, 494] on button "NEXT" at bounding box center [656, 485] width 143 height 34
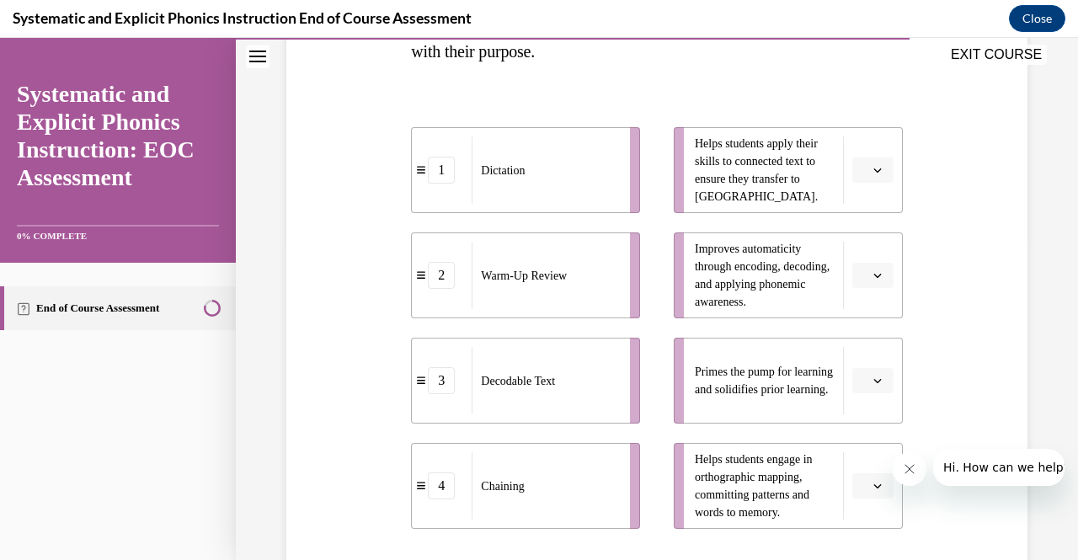
scroll to position [327, 0]
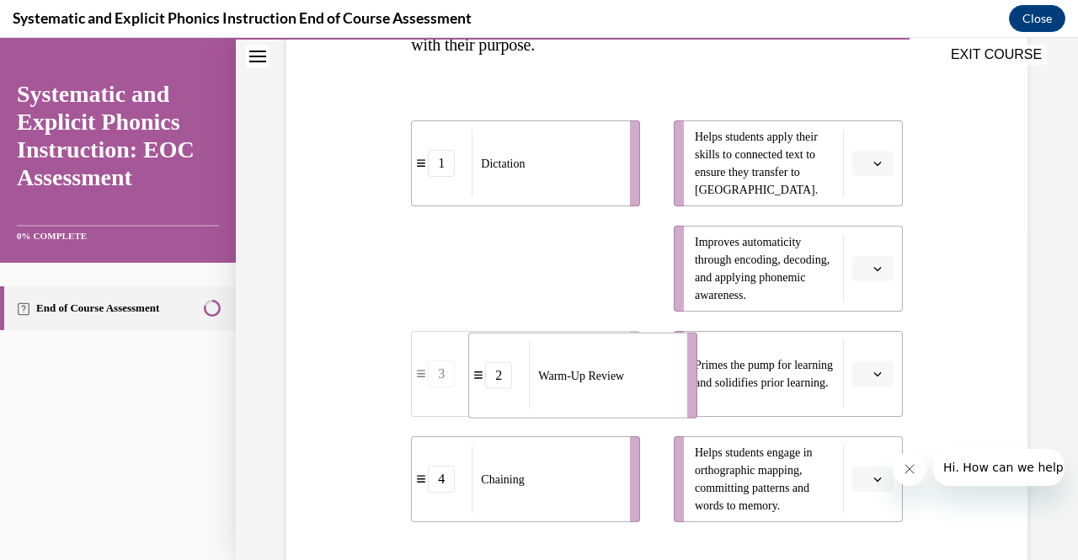
drag, startPoint x: 629, startPoint y: 266, endPoint x: 689, endPoint y: 376, distance: 124.8
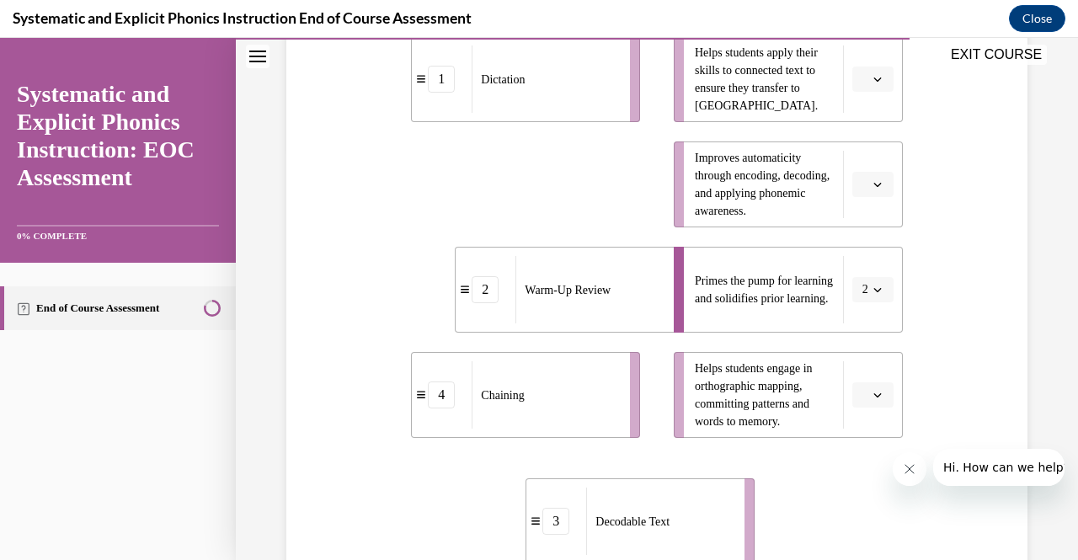
scroll to position [443, 0]
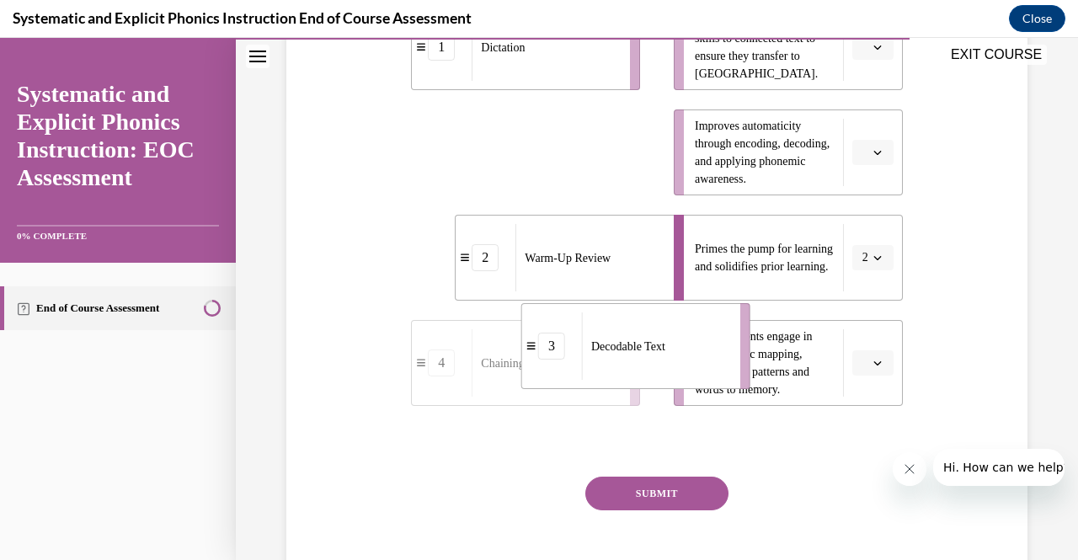
drag, startPoint x: 573, startPoint y: 286, endPoint x: 682, endPoint y: 350, distance: 126.8
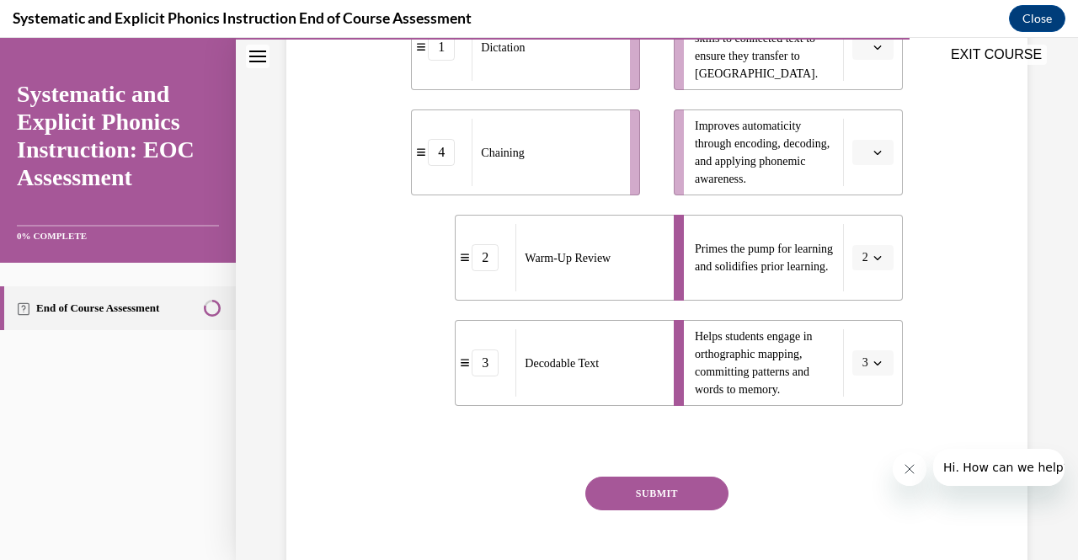
scroll to position [435, 0]
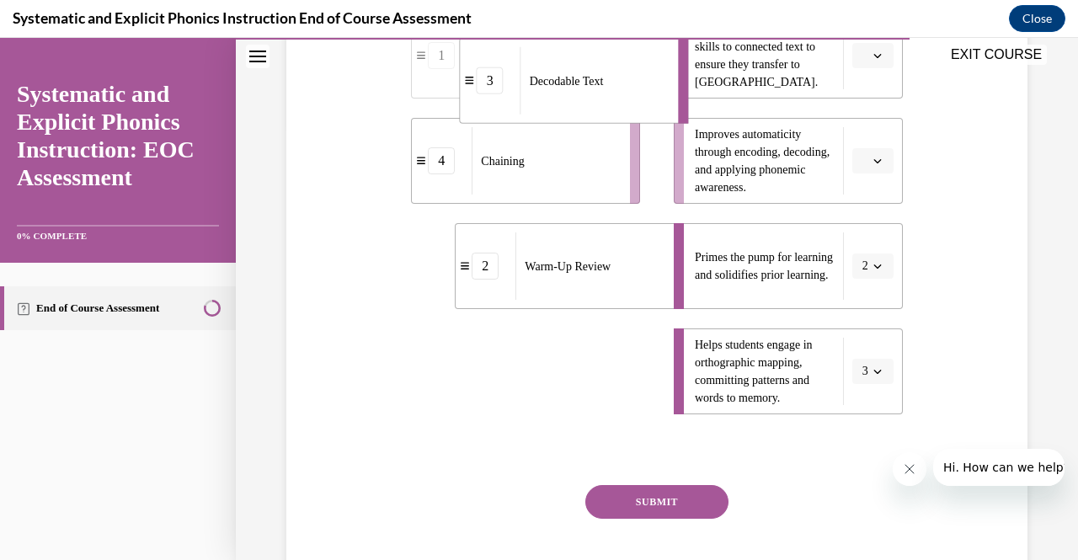
drag, startPoint x: 644, startPoint y: 392, endPoint x: 649, endPoint y: 100, distance: 291.5
click at [649, 100] on div "Decodable Text" at bounding box center [594, 80] width 147 height 67
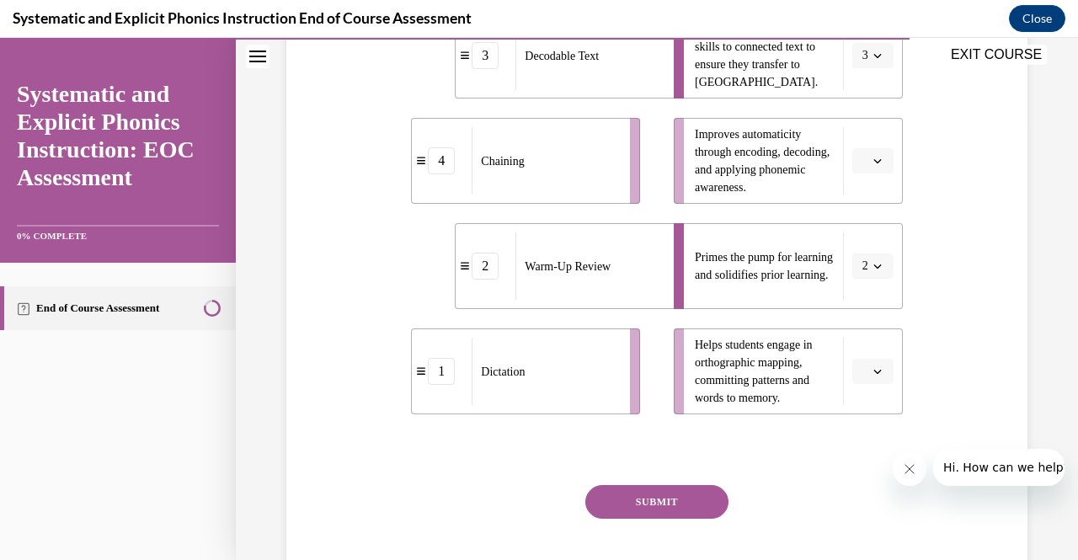
click at [622, 159] on li "4 Chaining" at bounding box center [525, 161] width 229 height 86
drag, startPoint x: 645, startPoint y: 87, endPoint x: 568, endPoint y: 110, distance: 81.0
click at [568, 100] on li "3 Decodable Text" at bounding box center [569, 57] width 229 height 86
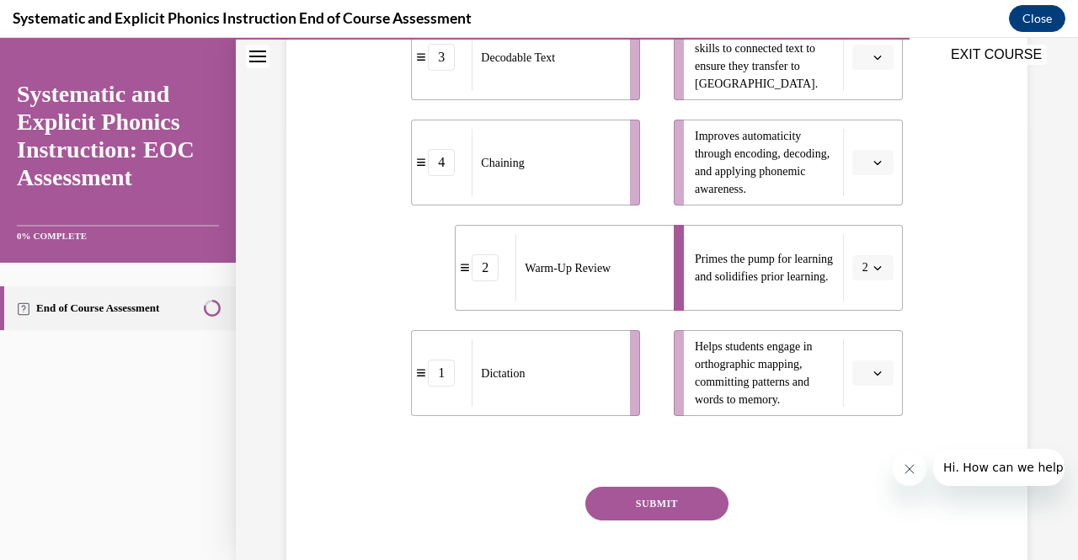
drag, startPoint x: 583, startPoint y: 258, endPoint x: 480, endPoint y: 275, distance: 104.1
click at [525, 275] on span "Warm-Up Review" at bounding box center [568, 268] width 86 height 18
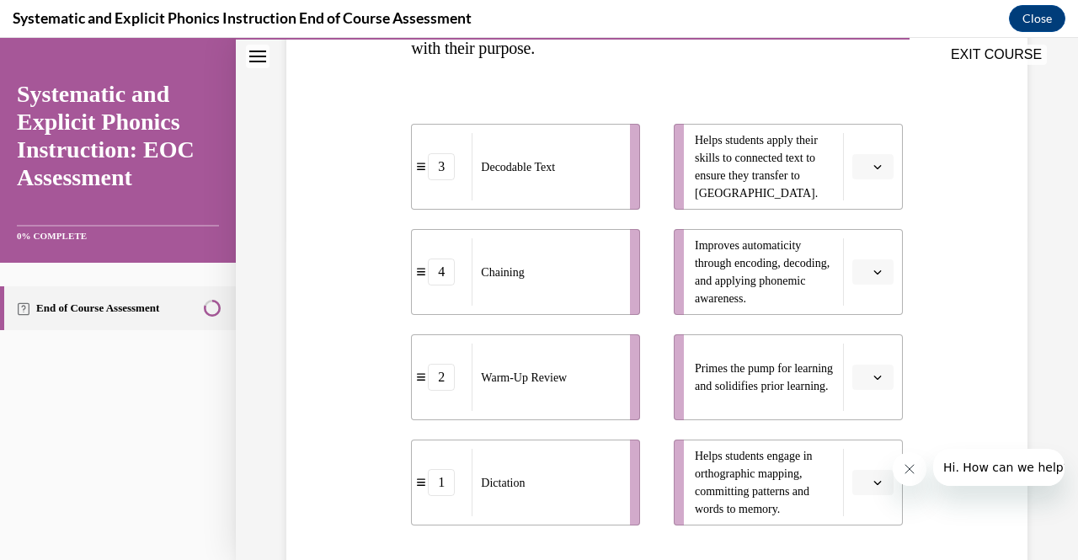
scroll to position [322, 0]
click at [523, 221] on ul "3 Decodable Text 4 Chaining 2 Warm-Up Review 1 Dictation" at bounding box center [534, 327] width 246 height 402
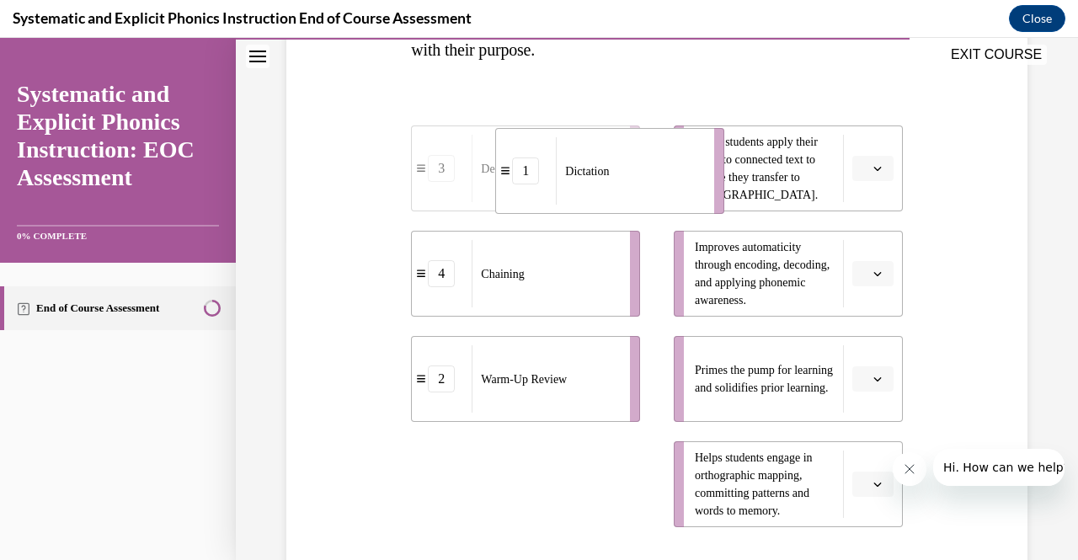
drag, startPoint x: 557, startPoint y: 469, endPoint x: 640, endPoint y: 151, distance: 329.1
click at [640, 151] on div "Dictation" at bounding box center [629, 170] width 147 height 67
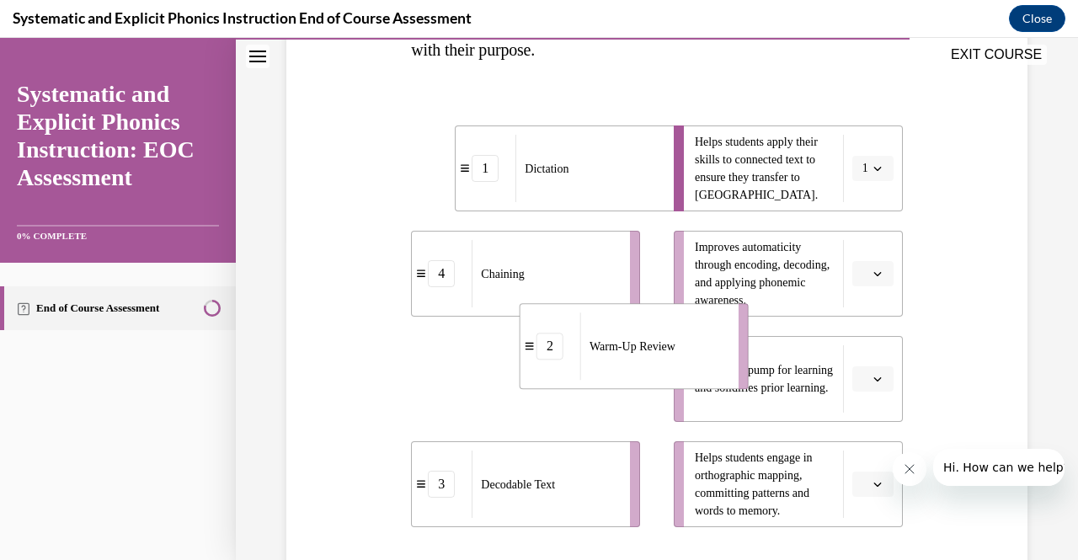
drag, startPoint x: 535, startPoint y: 400, endPoint x: 647, endPoint y: 364, distance: 117.7
click at [647, 364] on div "Warm-Up Review" at bounding box center [653, 346] width 147 height 67
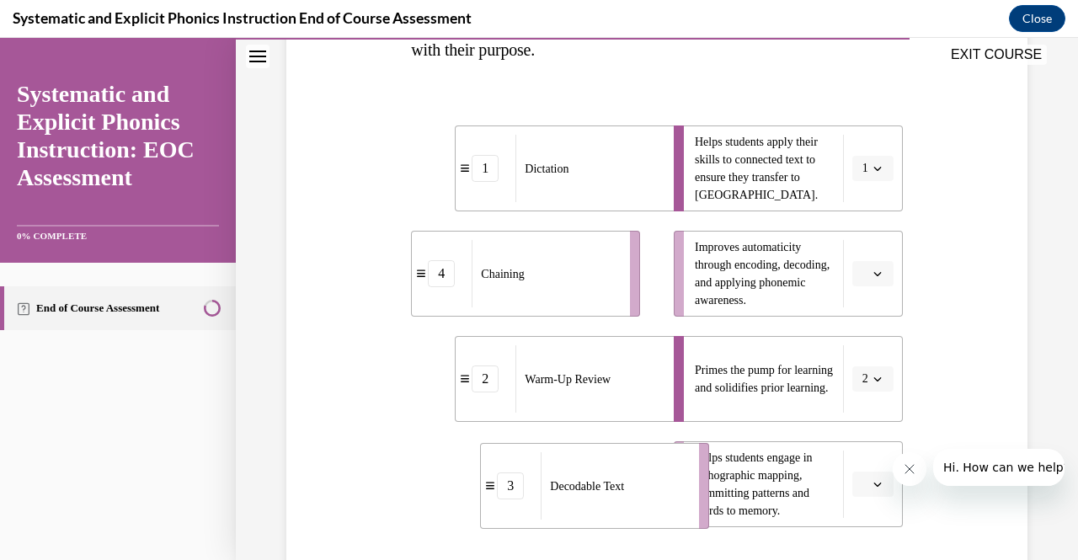
drag, startPoint x: 574, startPoint y: 500, endPoint x: 644, endPoint y: 501, distance: 69.1
click at [644, 501] on div "Decodable Text" at bounding box center [614, 485] width 147 height 67
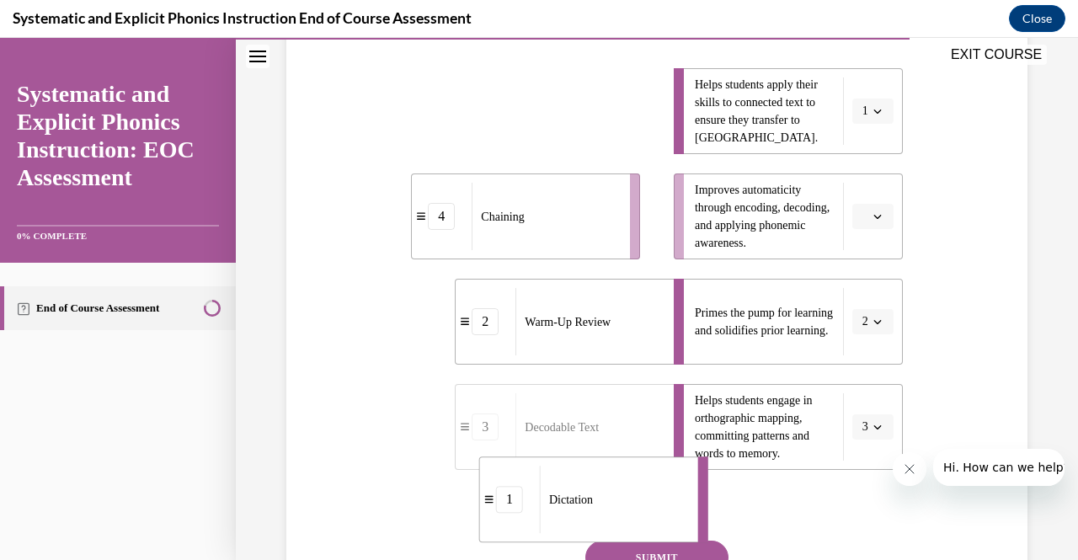
scroll to position [399, 0]
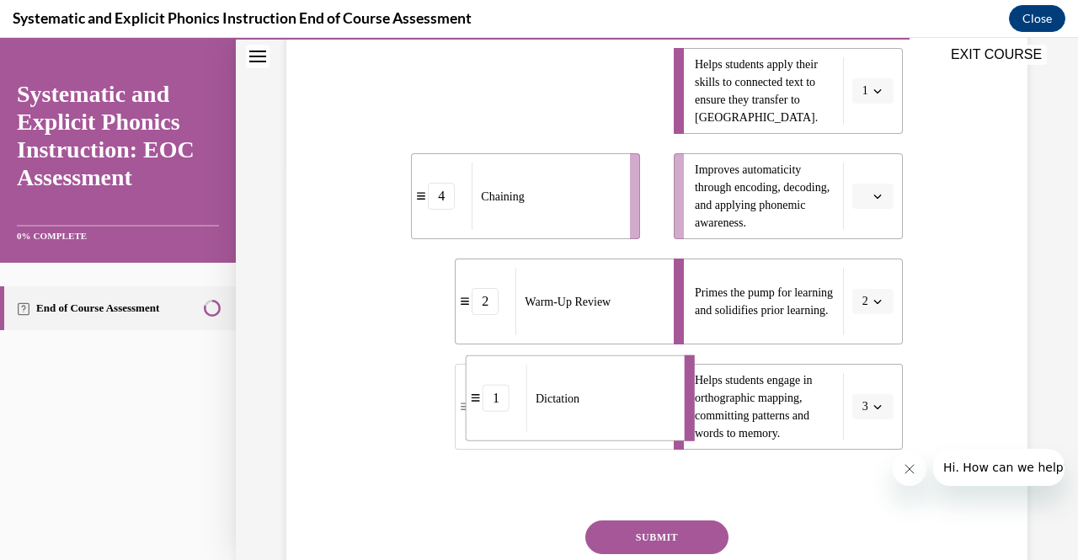
drag, startPoint x: 616, startPoint y: 176, endPoint x: 627, endPoint y: 387, distance: 210.9
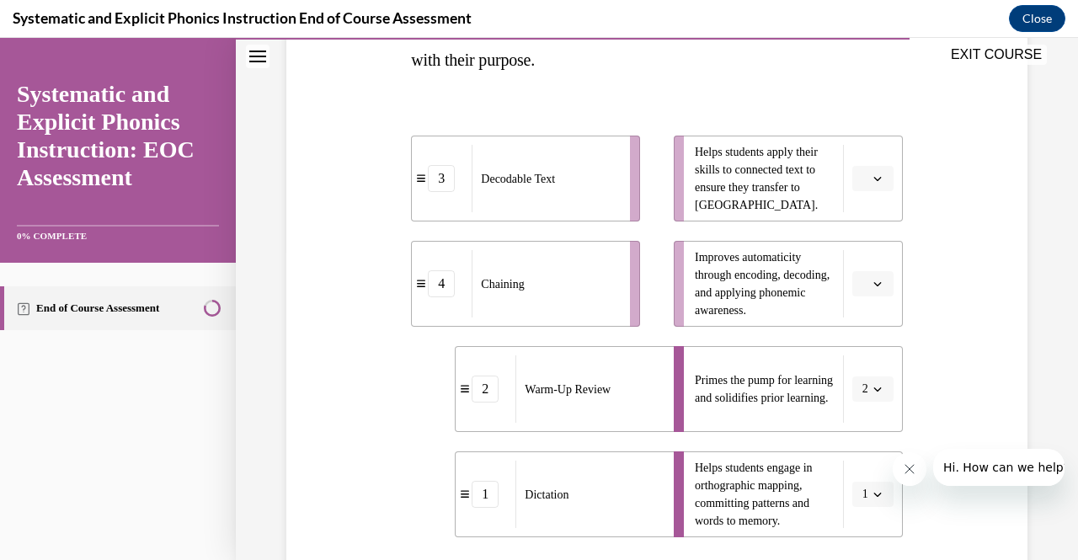
scroll to position [310, 0]
drag, startPoint x: 583, startPoint y: 208, endPoint x: 640, endPoint y: 202, distance: 57.6
click at [619, 202] on div "Decodable Text" at bounding box center [545, 180] width 147 height 67
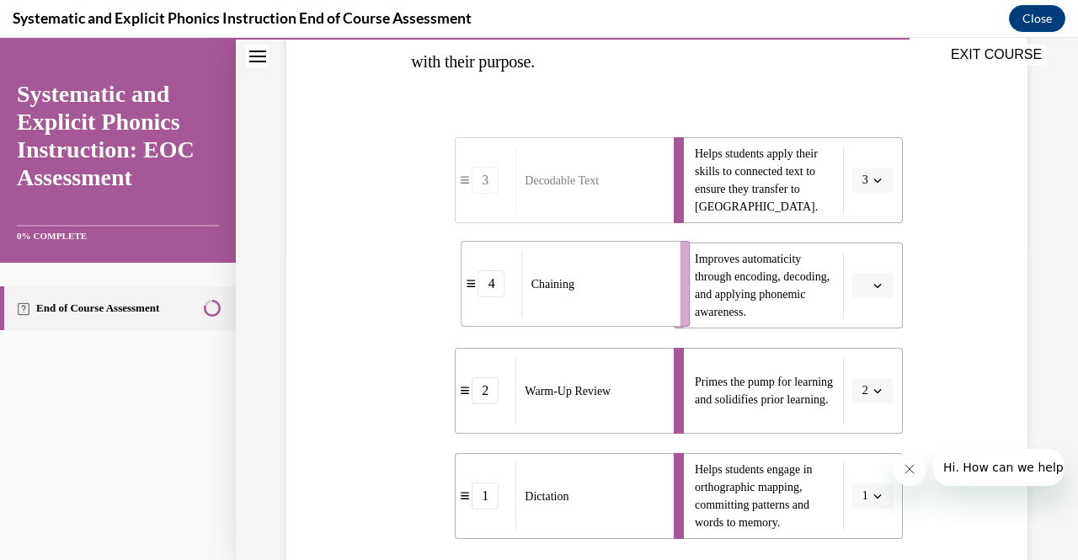
drag, startPoint x: 585, startPoint y: 298, endPoint x: 649, endPoint y: 301, distance: 64.1
click at [649, 301] on div "Chaining" at bounding box center [595, 283] width 147 height 67
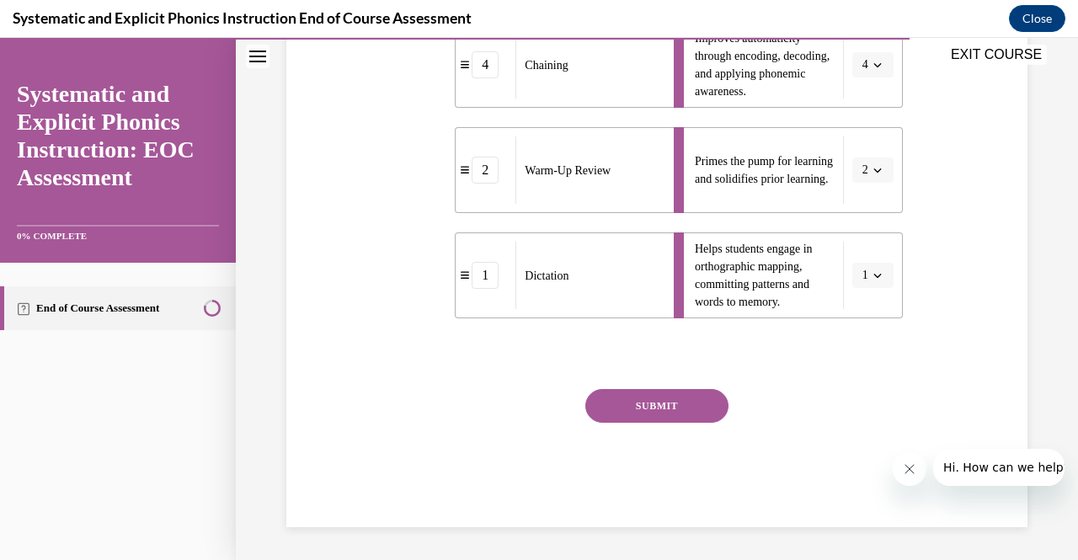
click at [635, 400] on button "SUBMIT" at bounding box center [656, 406] width 143 height 34
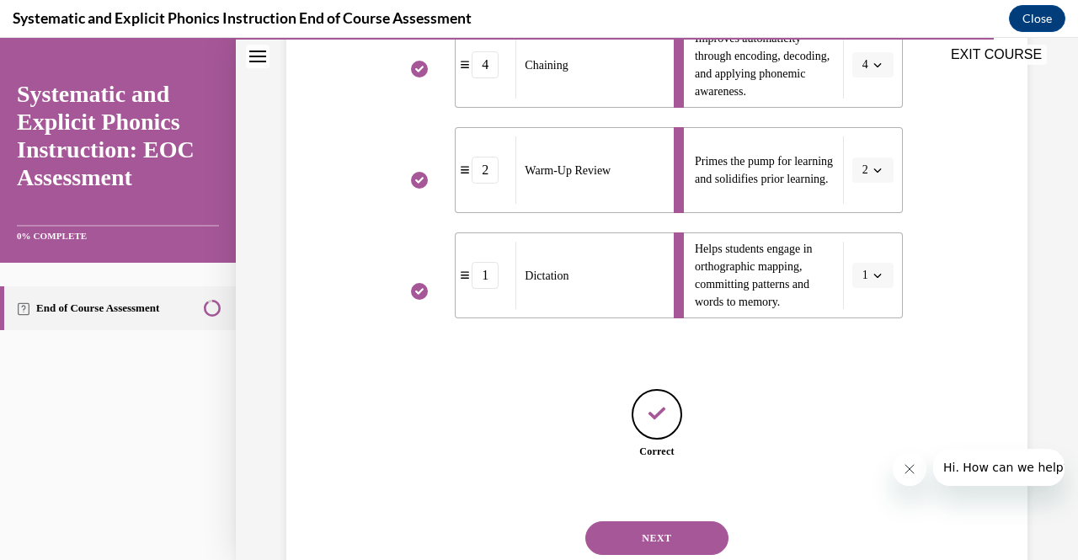
scroll to position [584, 0]
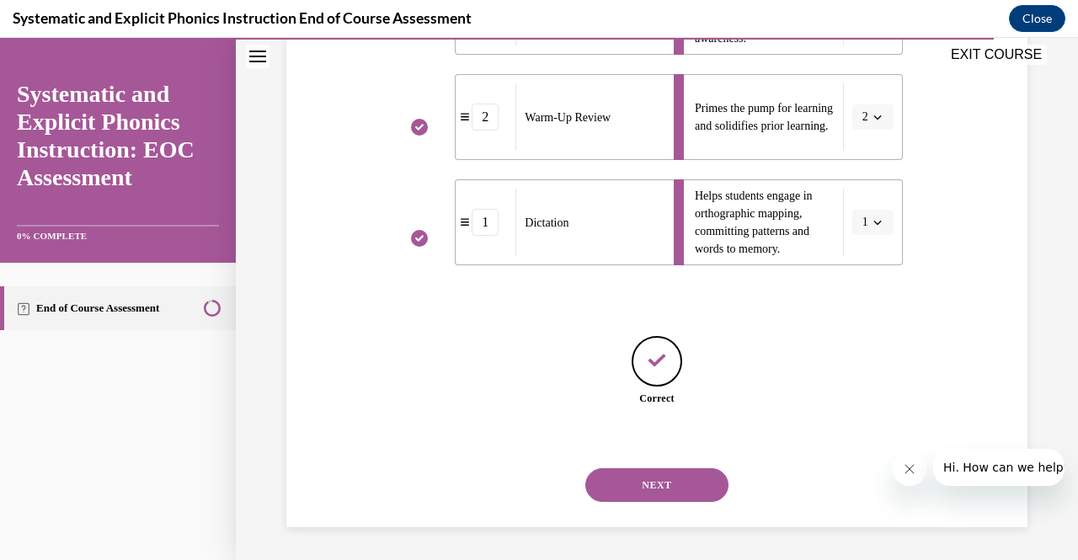
click at [673, 491] on button "NEXT" at bounding box center [656, 485] width 143 height 34
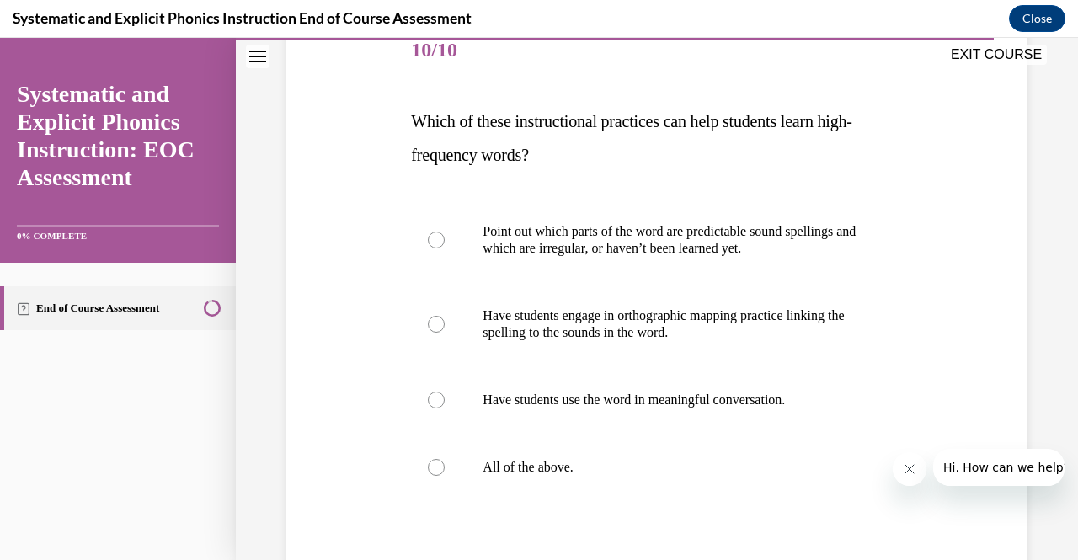
scroll to position [218, 0]
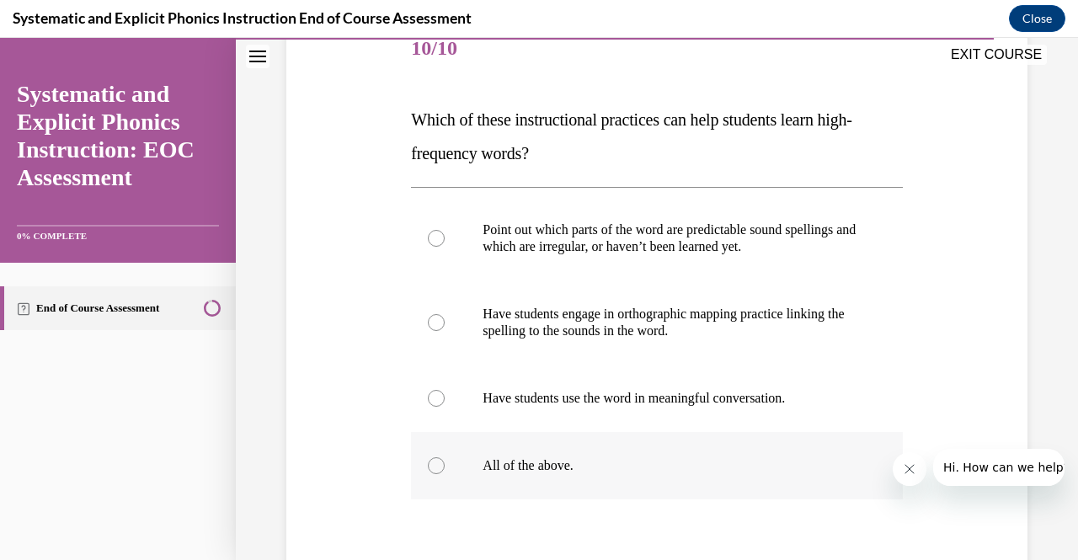
click at [558, 468] on p "All of the above." at bounding box center [671, 465] width 377 height 17
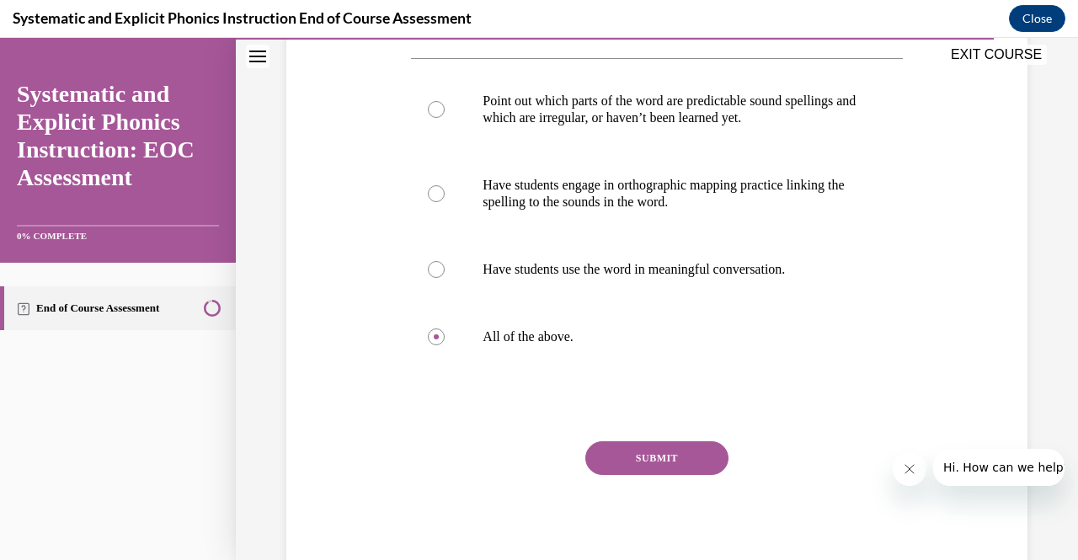
click at [617, 466] on button "SUBMIT" at bounding box center [656, 458] width 143 height 34
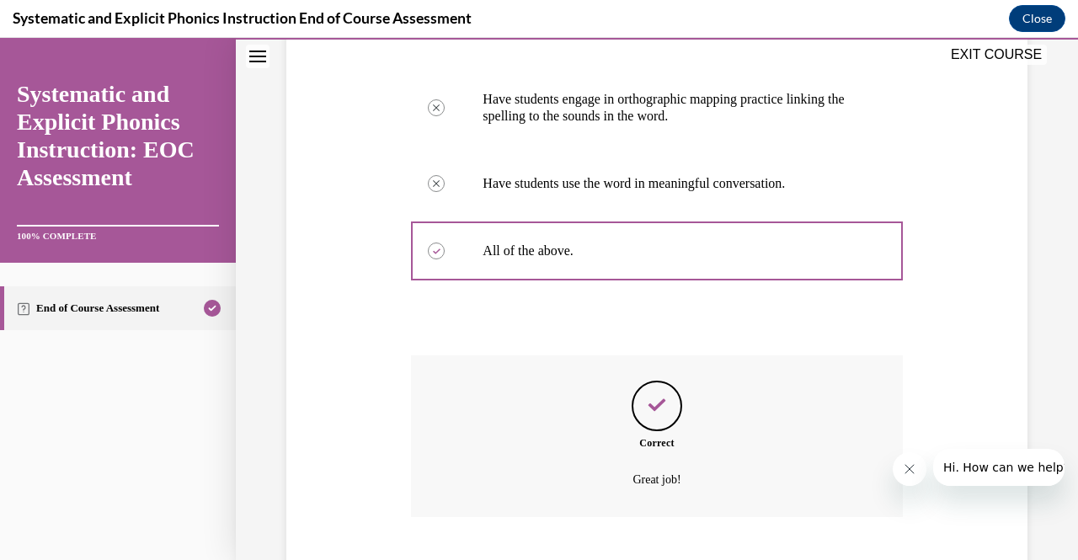
scroll to position [536, 0]
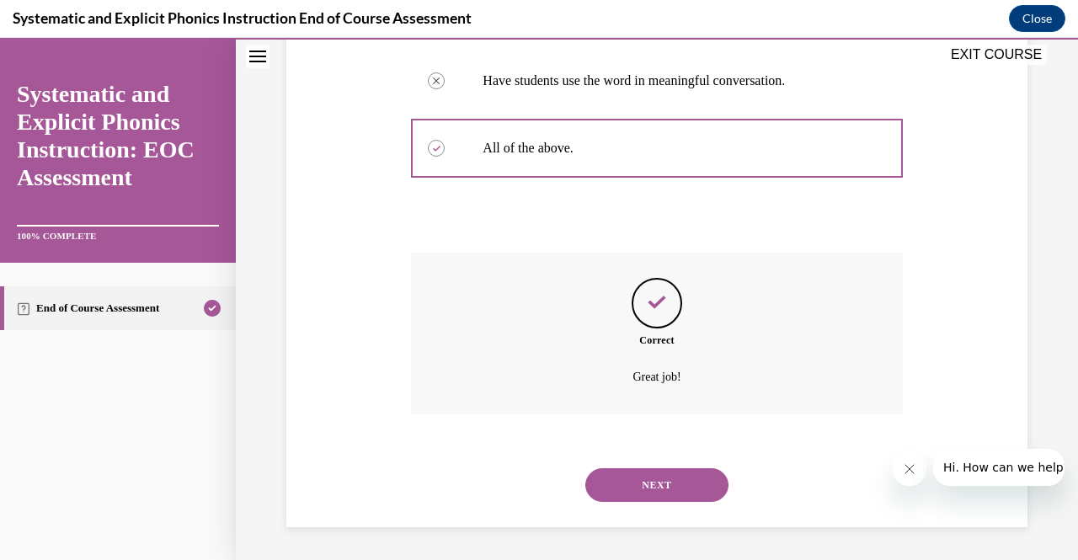
click at [645, 476] on button "NEXT" at bounding box center [656, 485] width 143 height 34
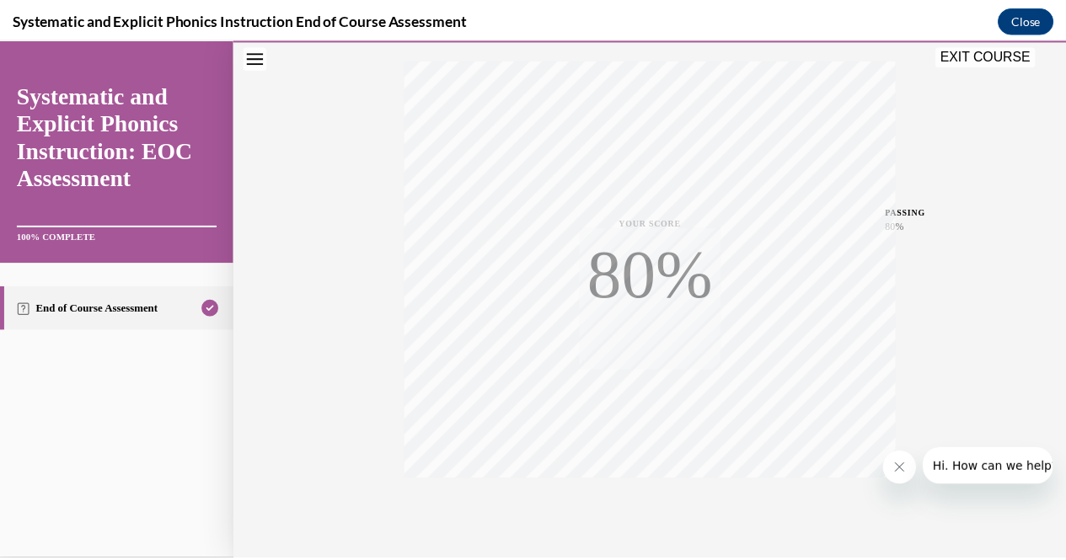
scroll to position [340, 0]
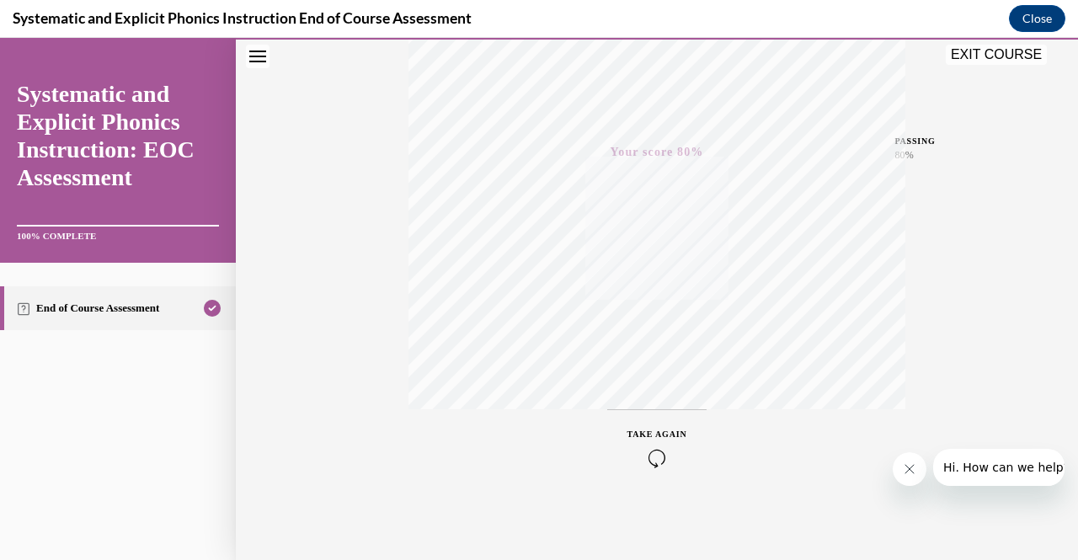
drag, startPoint x: 1008, startPoint y: 60, endPoint x: 920, endPoint y: 314, distance: 269.3
click at [1008, 60] on button "EXIT COURSE" at bounding box center [996, 55] width 101 height 20
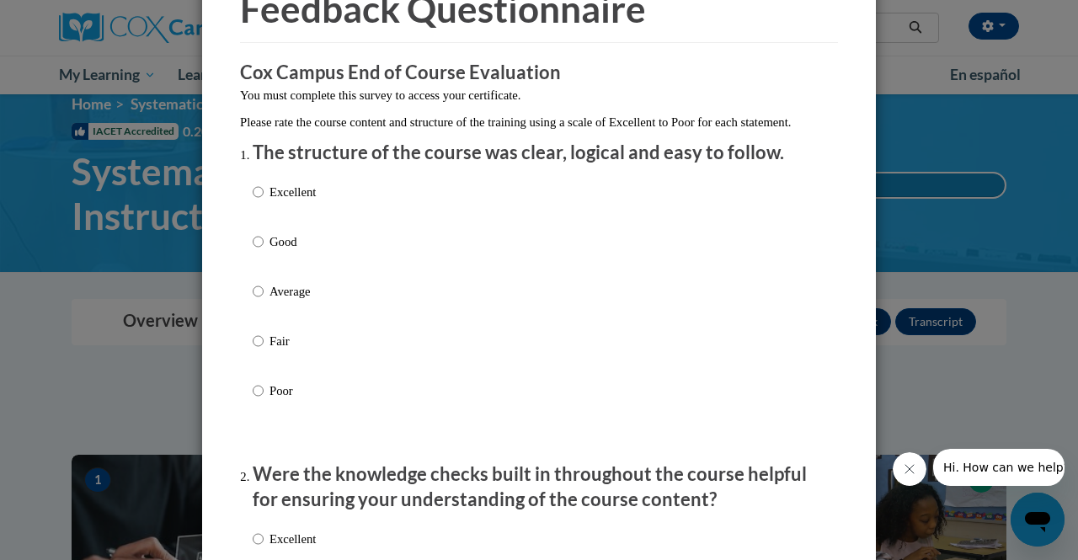
scroll to position [96, 0]
click at [253, 200] on input "Excellent" at bounding box center [258, 191] width 11 height 19
radio input "true"
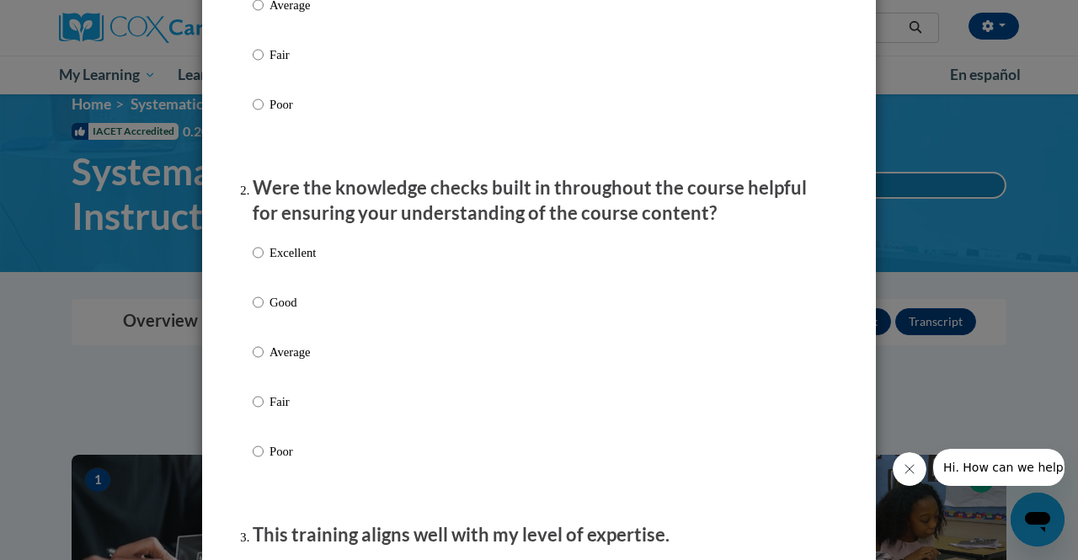
click at [270, 262] on p "Excellent" at bounding box center [293, 252] width 46 height 19
click at [264, 262] on input "Excellent" at bounding box center [258, 252] width 11 height 19
radio input "true"
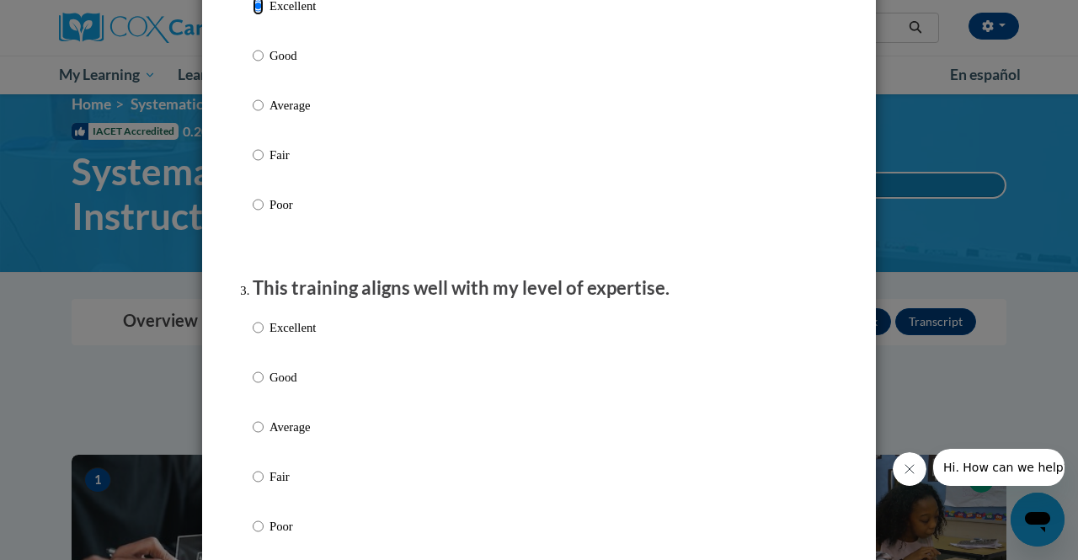
scroll to position [649, 0]
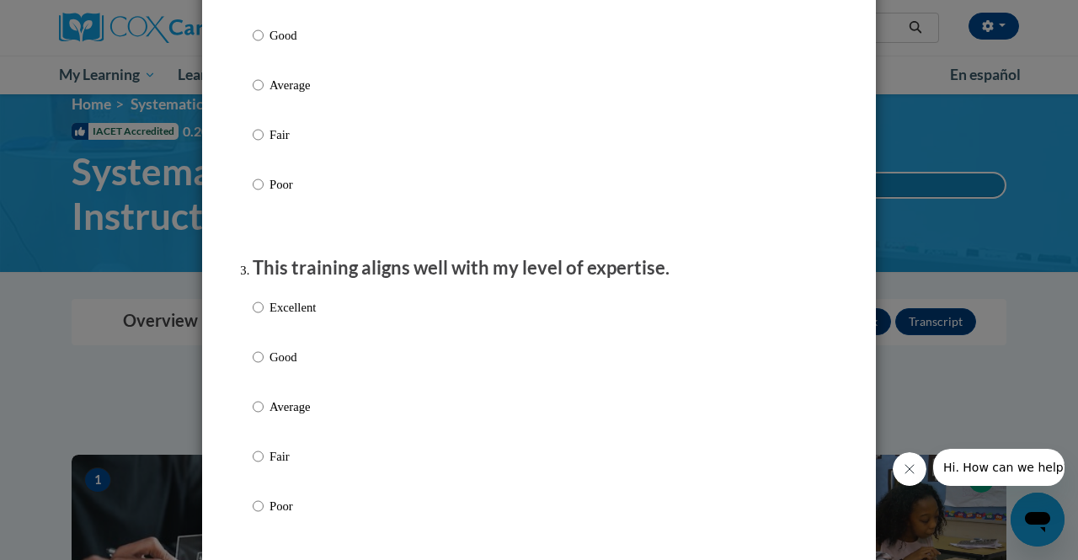
click at [291, 317] on p "Excellent" at bounding box center [293, 307] width 46 height 19
click at [264, 317] on input "Excellent" at bounding box center [258, 307] width 11 height 19
radio input "true"
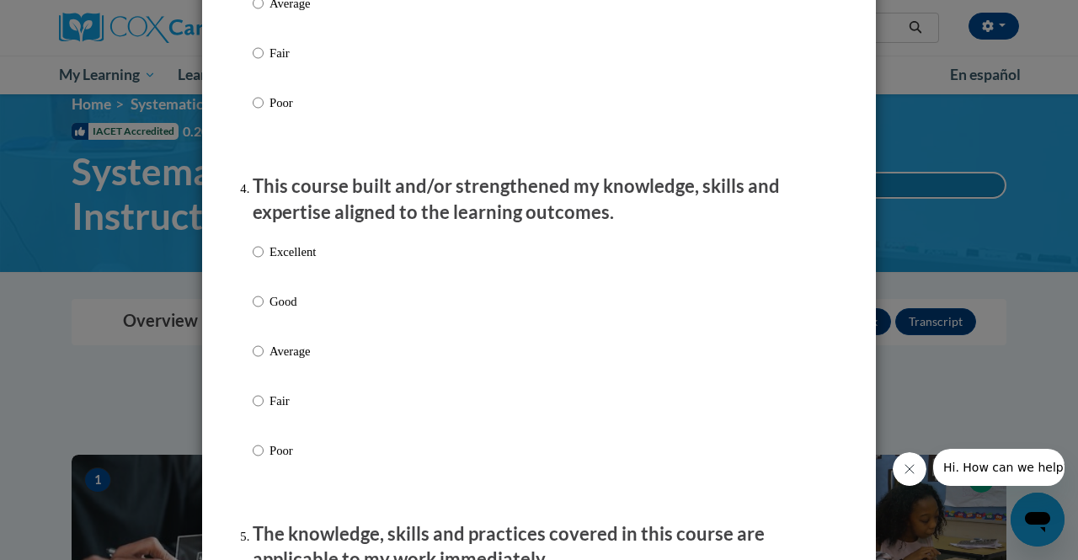
scroll to position [1062, 0]
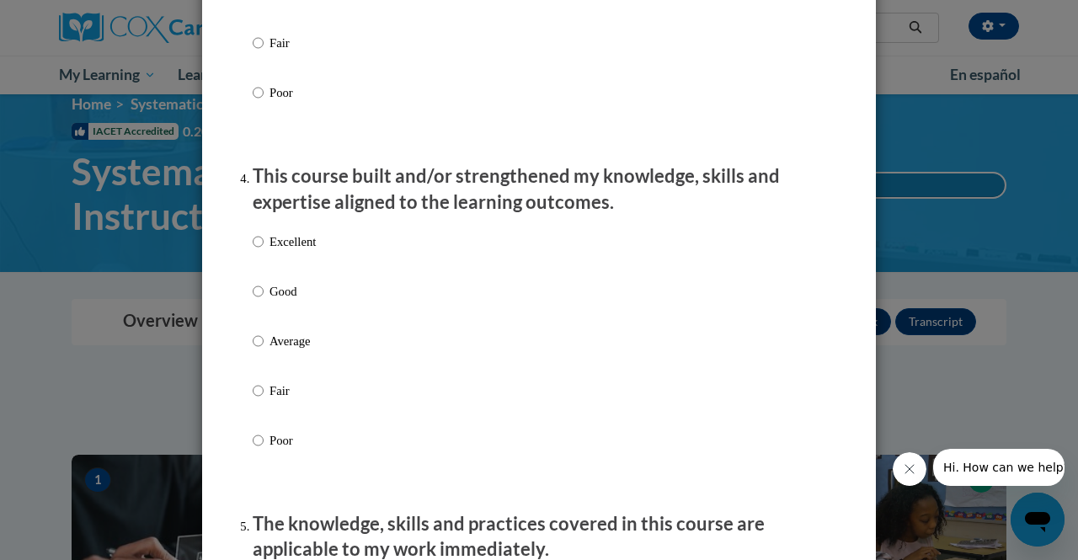
click at [300, 251] on p "Excellent" at bounding box center [293, 241] width 46 height 19
click at [264, 251] on input "Excellent" at bounding box center [258, 241] width 11 height 19
radio input "true"
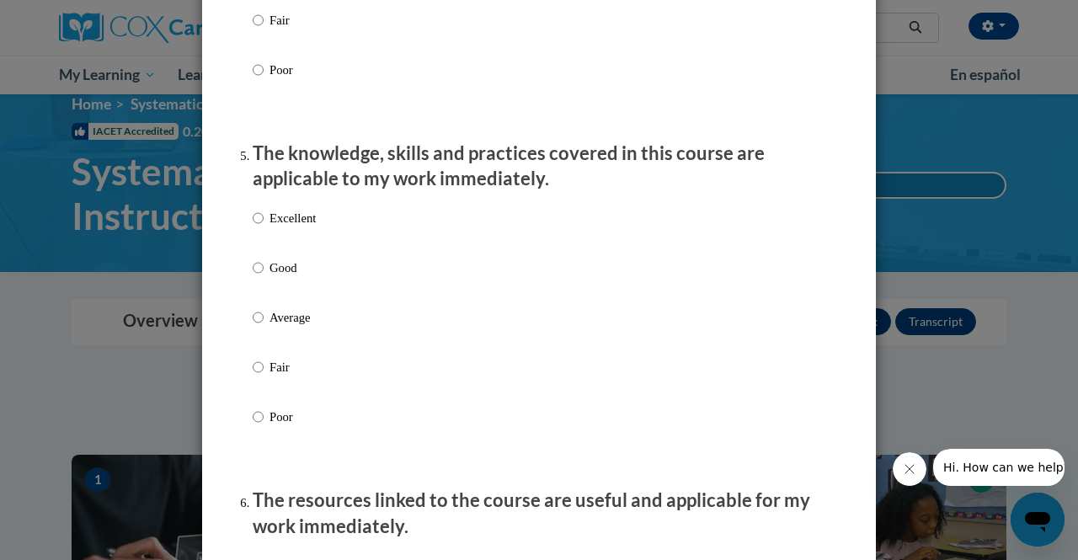
click at [300, 227] on p "Excellent" at bounding box center [293, 218] width 46 height 19
click at [264, 227] on input "Excellent" at bounding box center [258, 218] width 11 height 19
radio input "true"
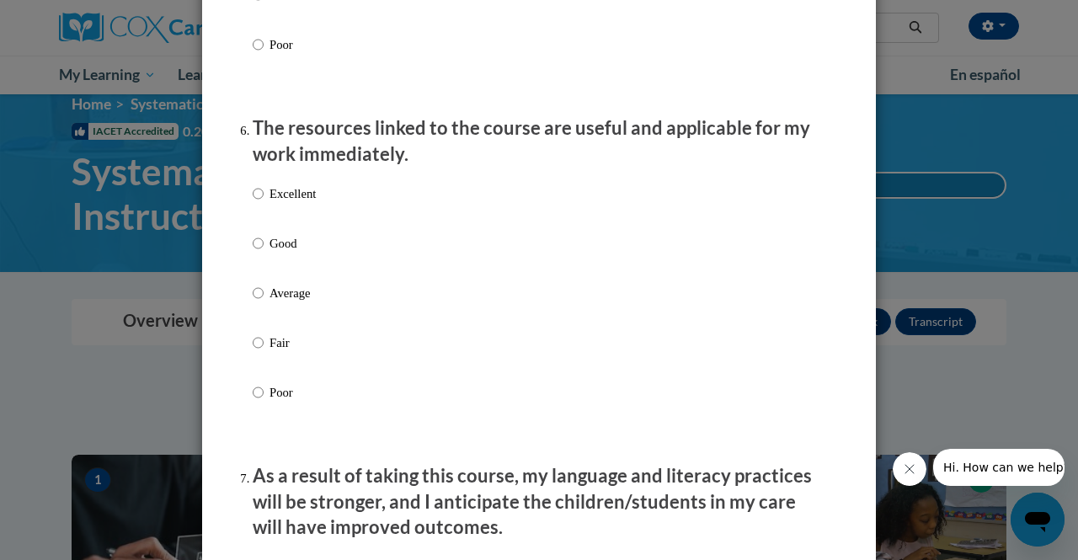
click at [296, 203] on p "Excellent" at bounding box center [293, 193] width 46 height 19
click at [264, 203] on input "Excellent" at bounding box center [258, 193] width 11 height 19
radio input "true"
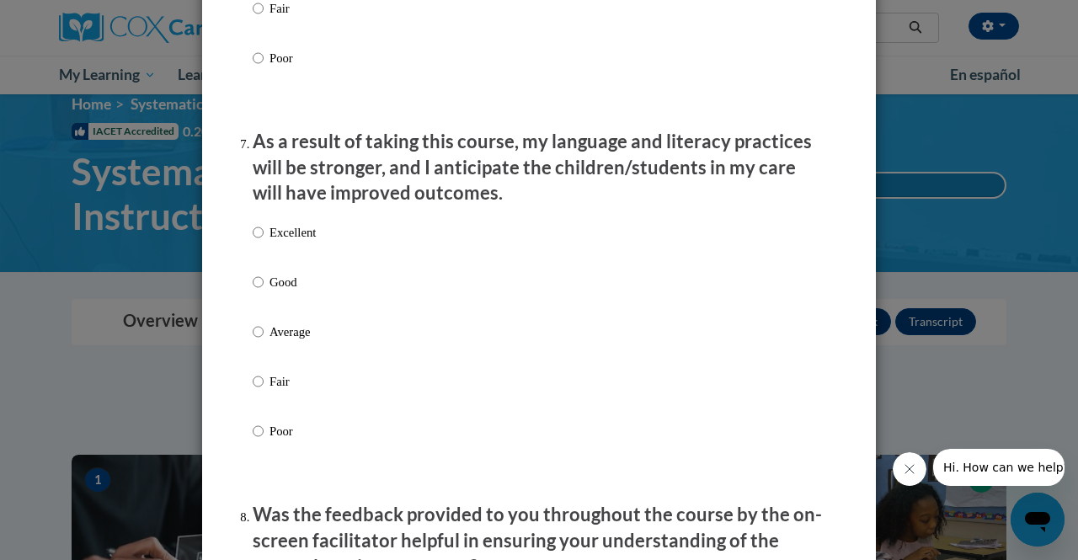
scroll to position [2148, 0]
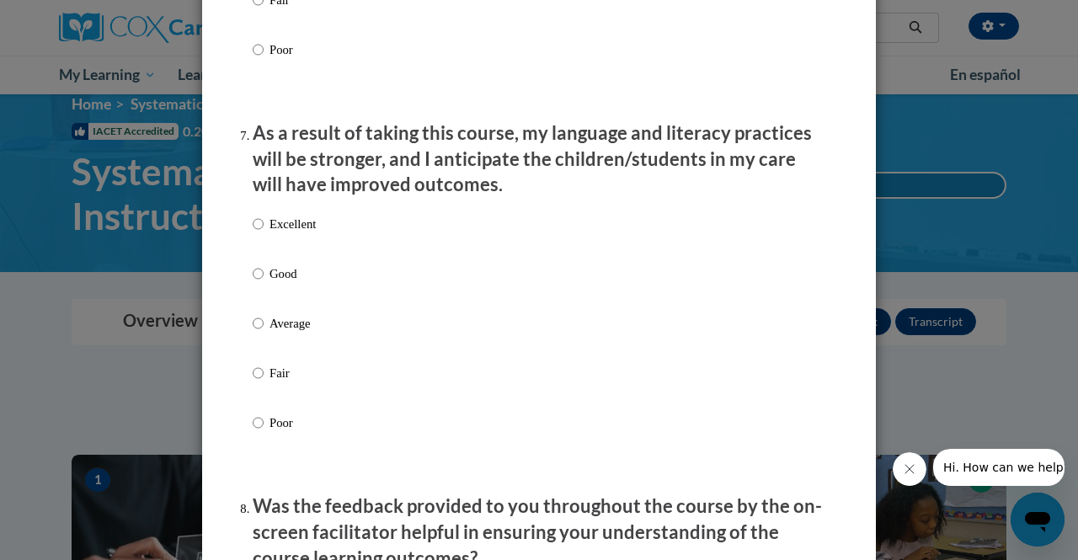
click at [303, 233] on p "Excellent" at bounding box center [293, 224] width 46 height 19
click at [264, 233] on input "Excellent" at bounding box center [258, 224] width 11 height 19
radio input "true"
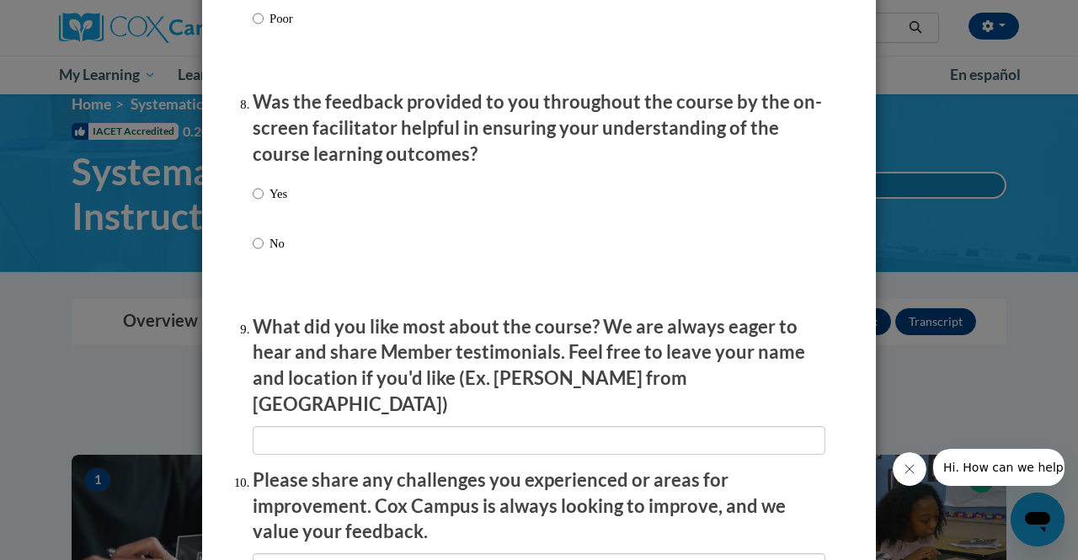
scroll to position [2559, 0]
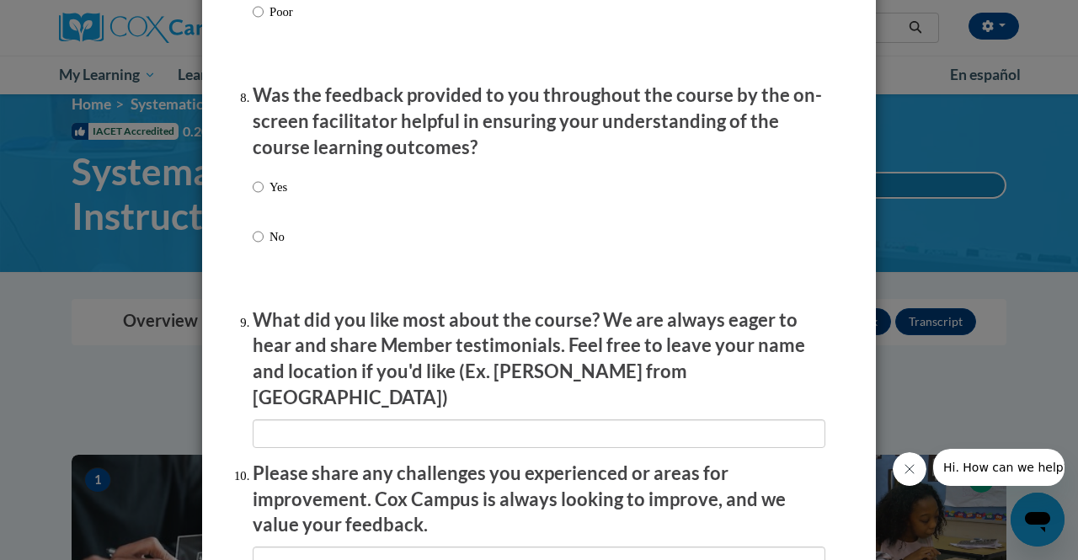
click at [283, 201] on div "Yes No" at bounding box center [539, 232] width 573 height 126
click at [270, 196] on p "Yes" at bounding box center [279, 187] width 18 height 19
click at [264, 196] on input "Yes" at bounding box center [258, 187] width 11 height 19
radio input "true"
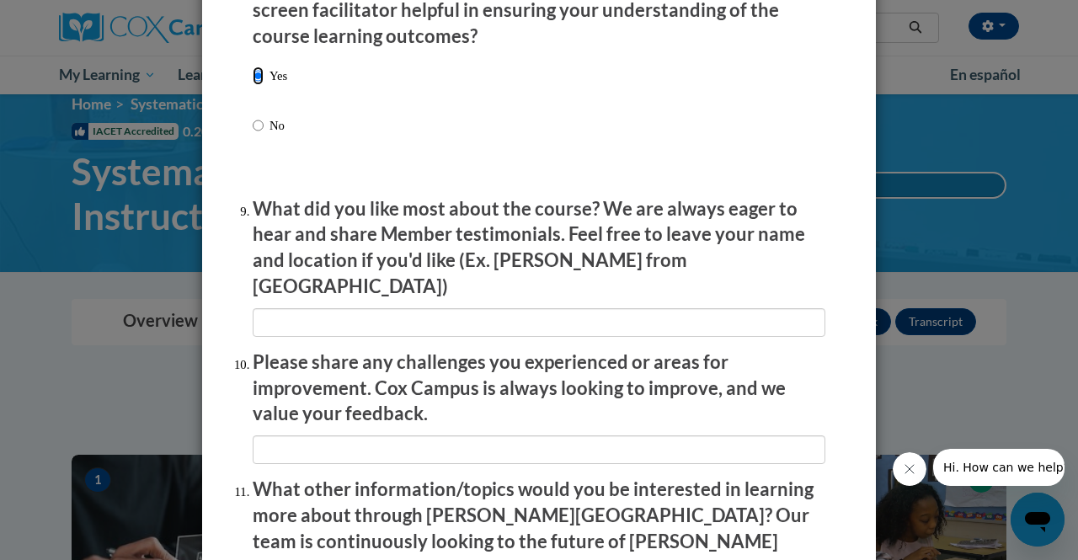
scroll to position [2680, 0]
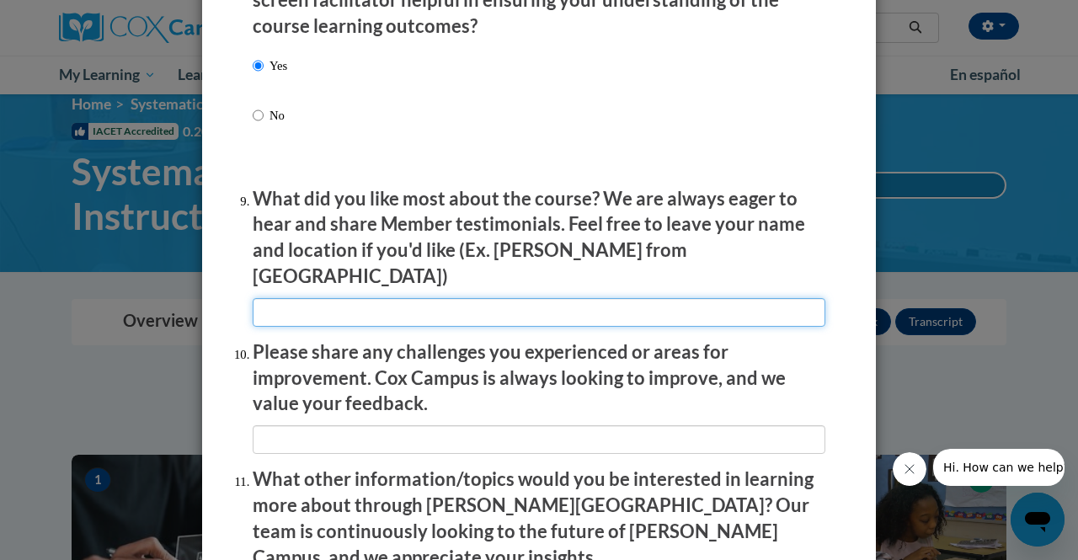
click at [448, 304] on input "textbox" at bounding box center [539, 312] width 573 height 29
type input "The videos from actual classes."
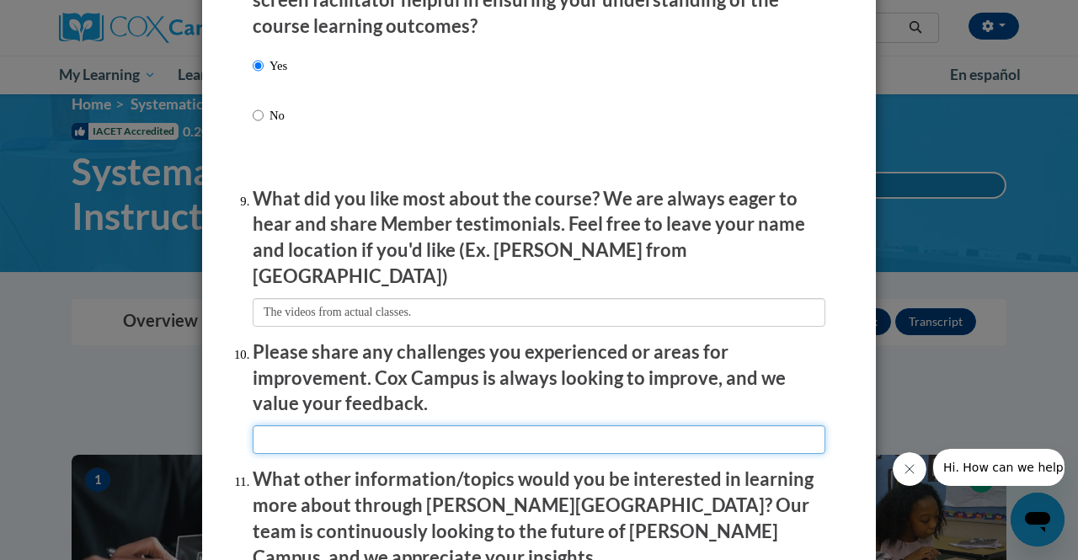
click at [446, 441] on input "textbox" at bounding box center [539, 439] width 573 height 29
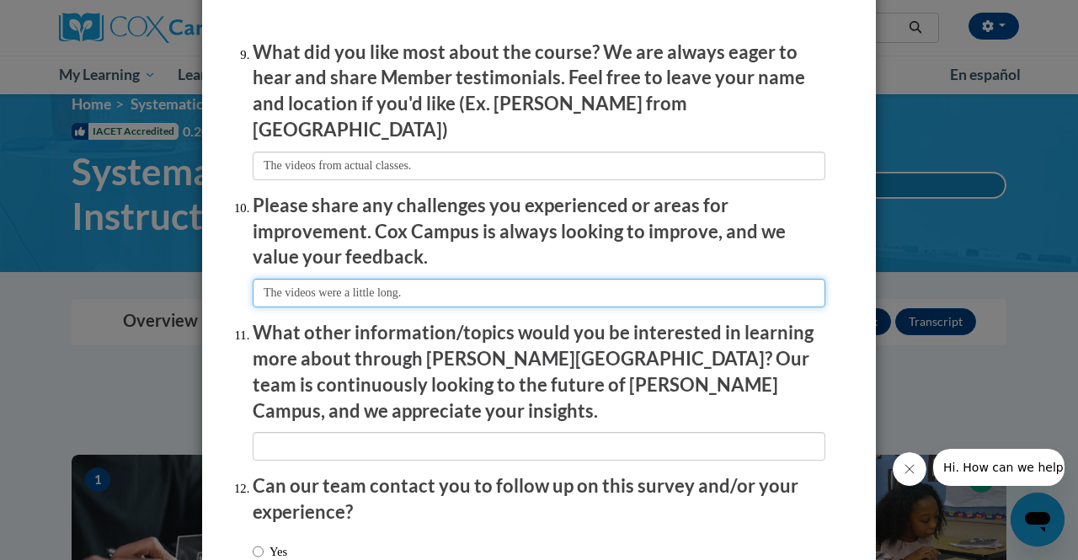
scroll to position [2860, 0]
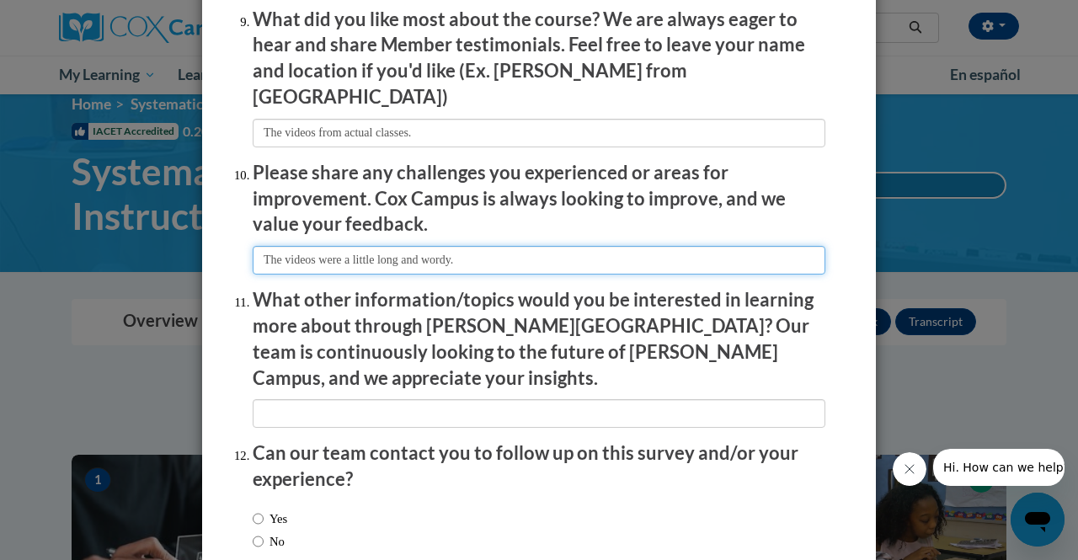
type input "The videos were a little long and wordy."
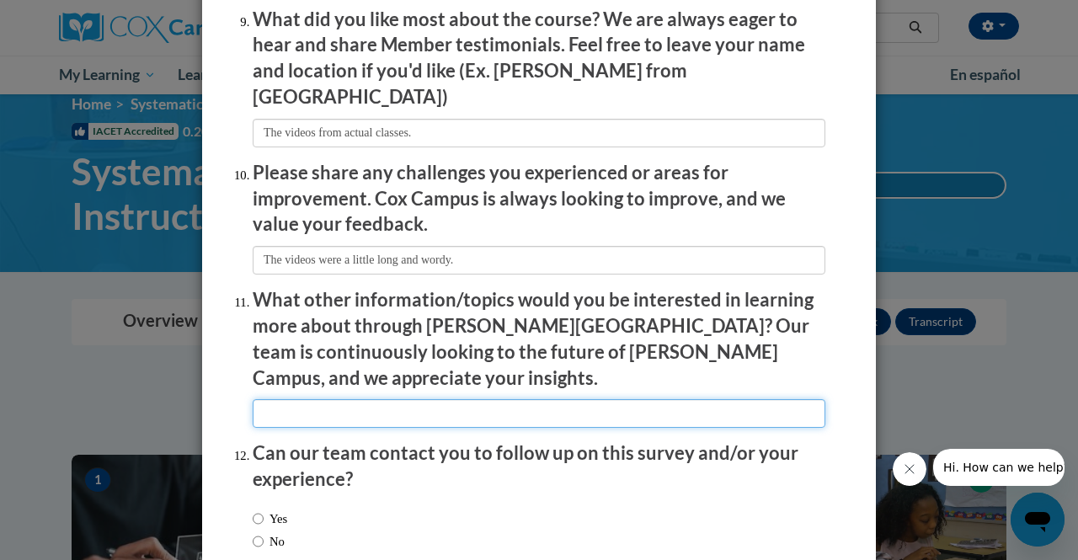
click at [355, 399] on input "textbox" at bounding box center [539, 413] width 573 height 29
type input "NA"
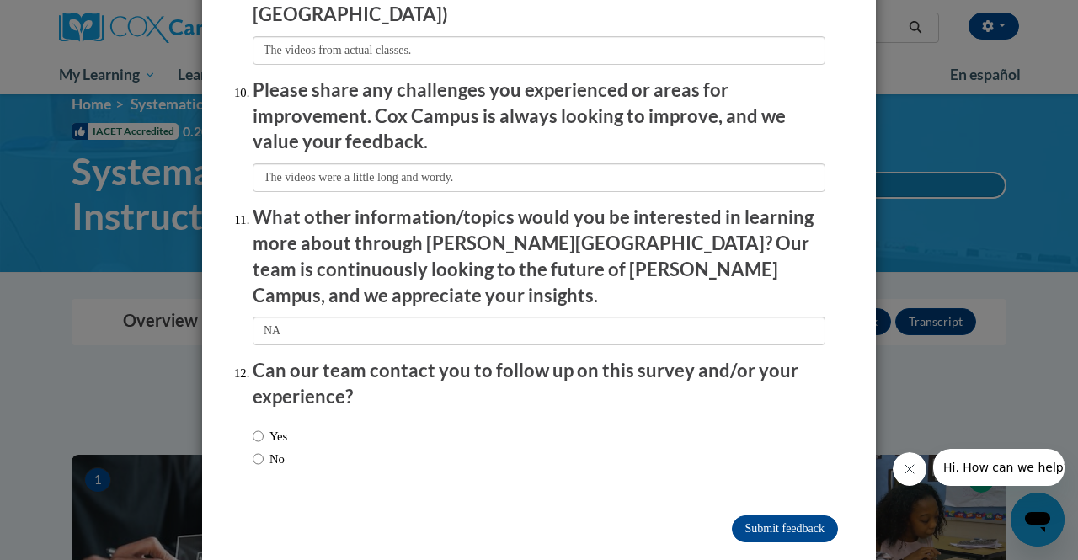
click at [278, 450] on label "No" at bounding box center [269, 459] width 32 height 19
click at [264, 450] on input "No" at bounding box center [258, 459] width 11 height 19
radio input "true"
click at [753, 516] on input "Submit feedback" at bounding box center [785, 529] width 106 height 27
